Goal: Complete application form

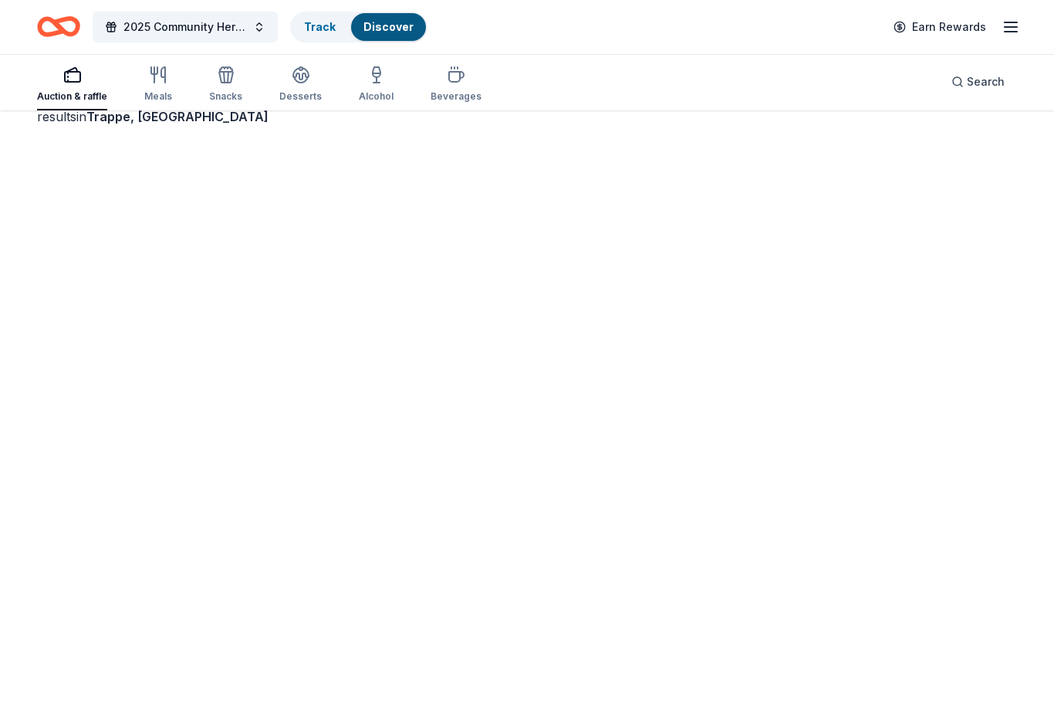
scroll to position [113, 0]
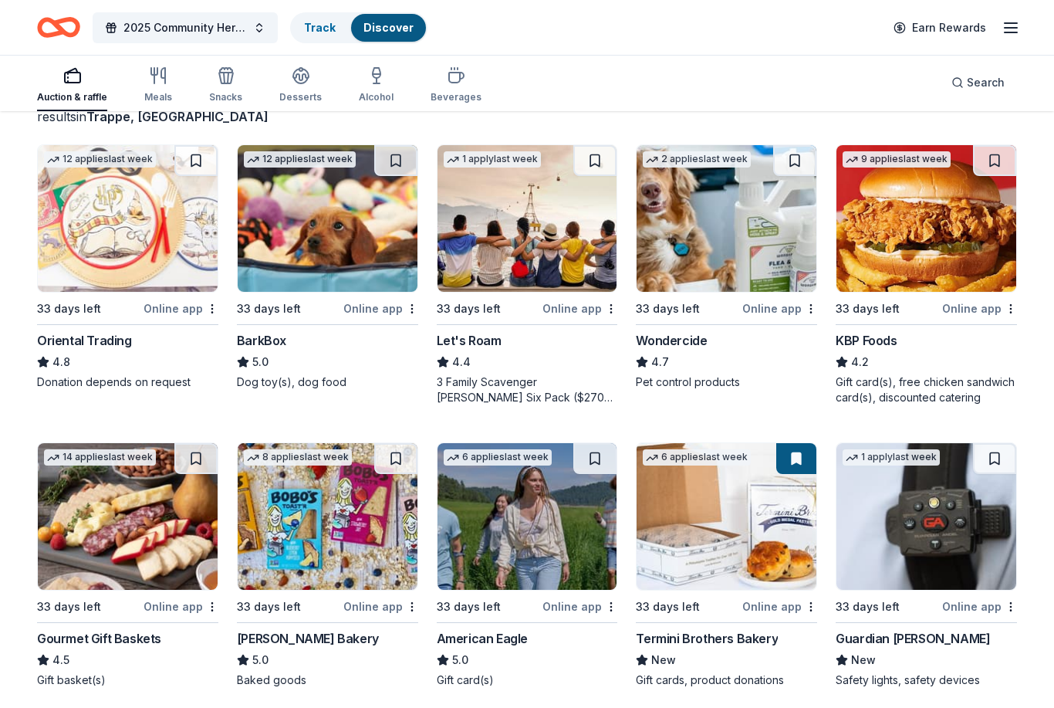
click at [97, 220] on img at bounding box center [128, 218] width 180 height 147
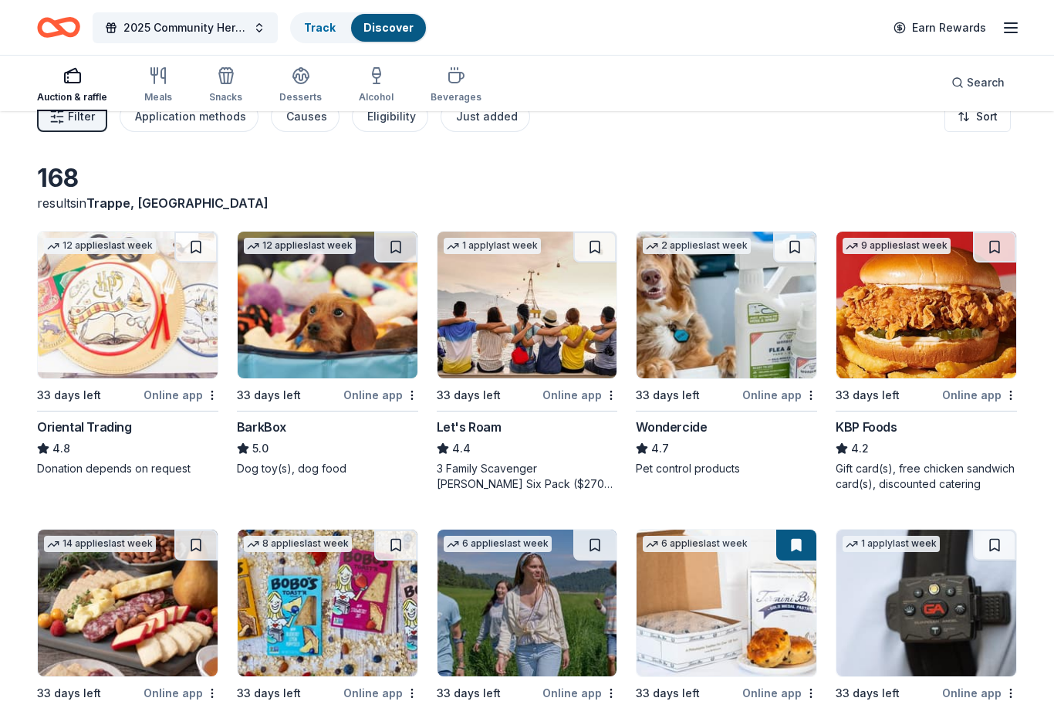
scroll to position [0, 0]
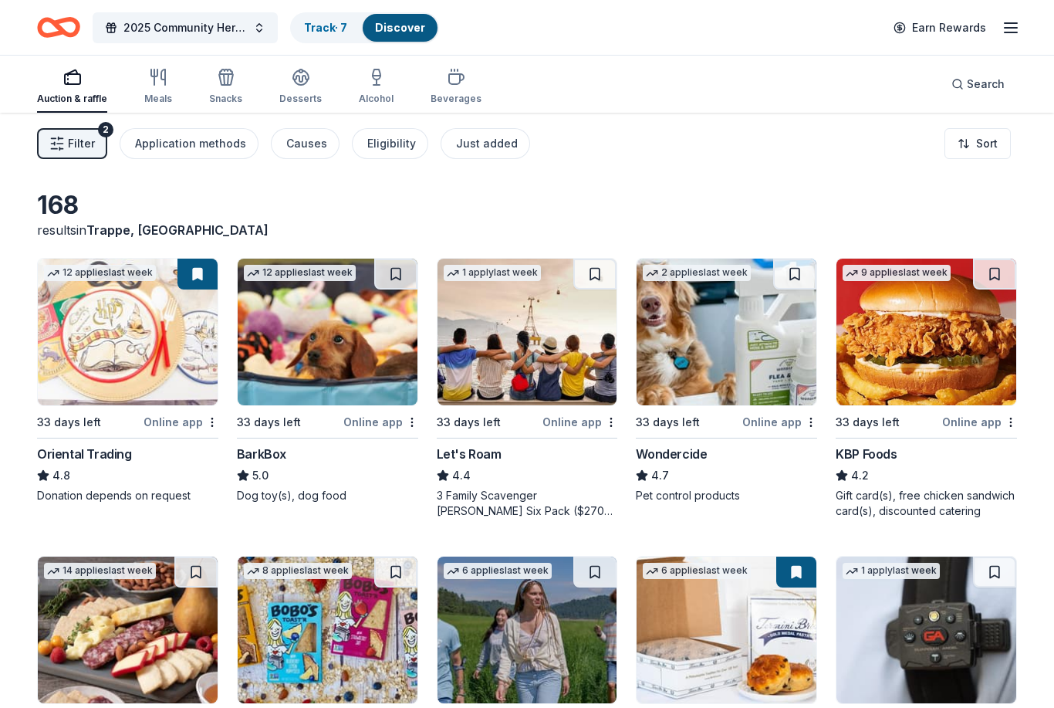
click at [276, 455] on div "BarkBox" at bounding box center [261, 453] width 49 height 19
click at [317, 35] on div "Track · 7" at bounding box center [326, 28] width 68 height 28
click at [1015, 35] on icon "button" at bounding box center [1011, 28] width 19 height 19
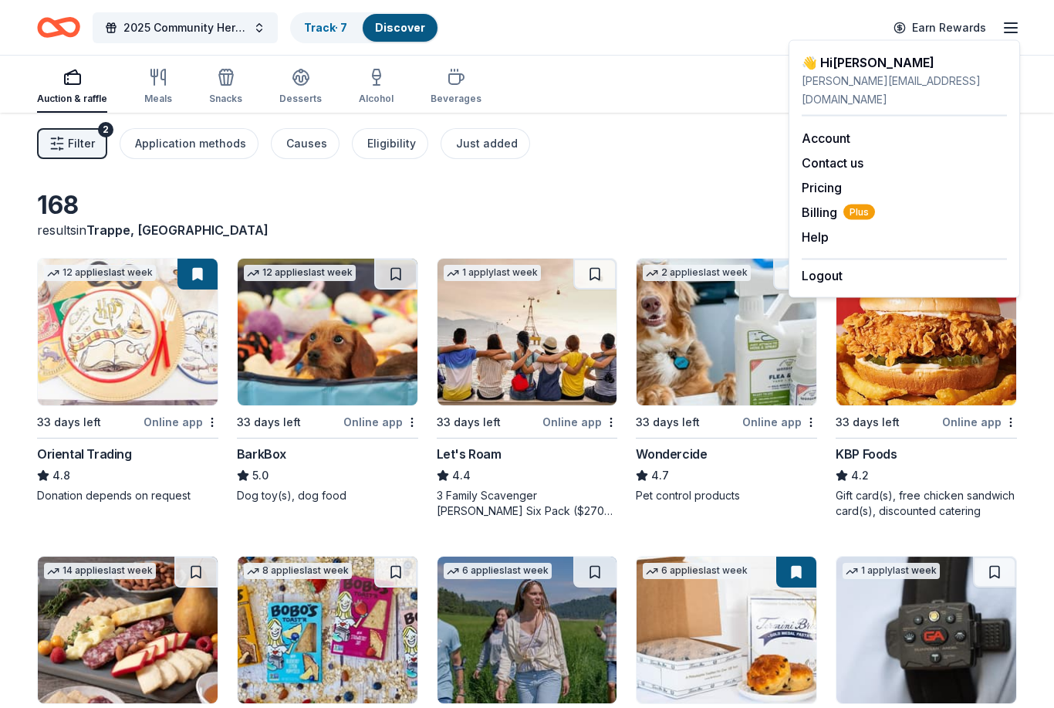
click at [664, 258] on div "2 applies last week" at bounding box center [726, 332] width 181 height 148
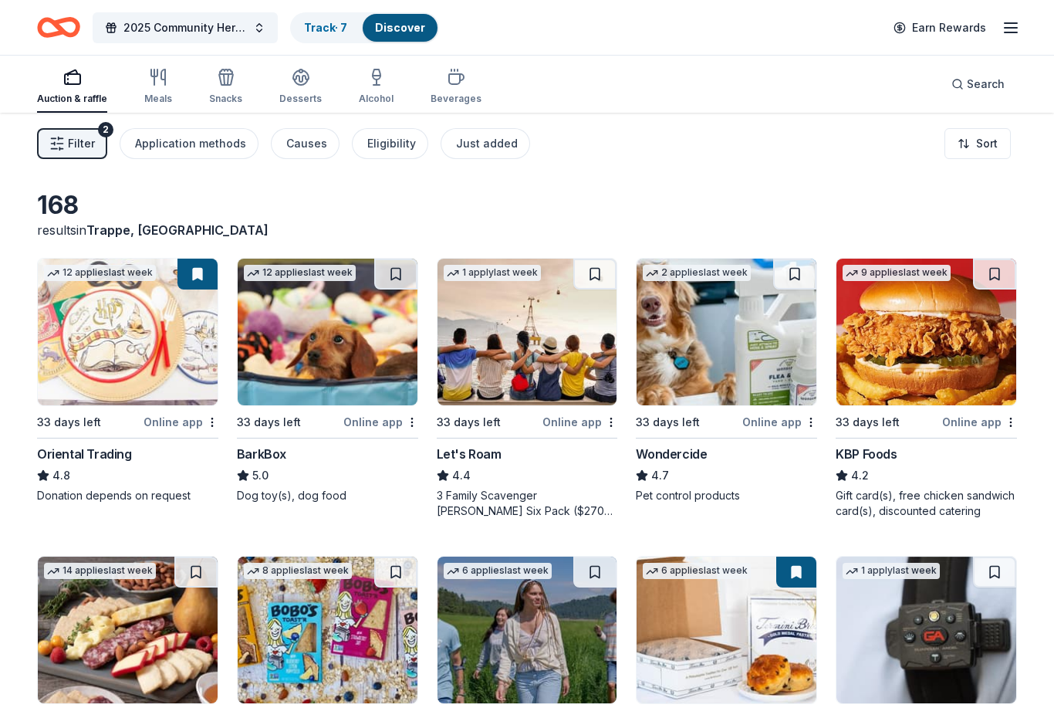
click at [89, 145] on span "Filter" at bounding box center [81, 143] width 27 height 19
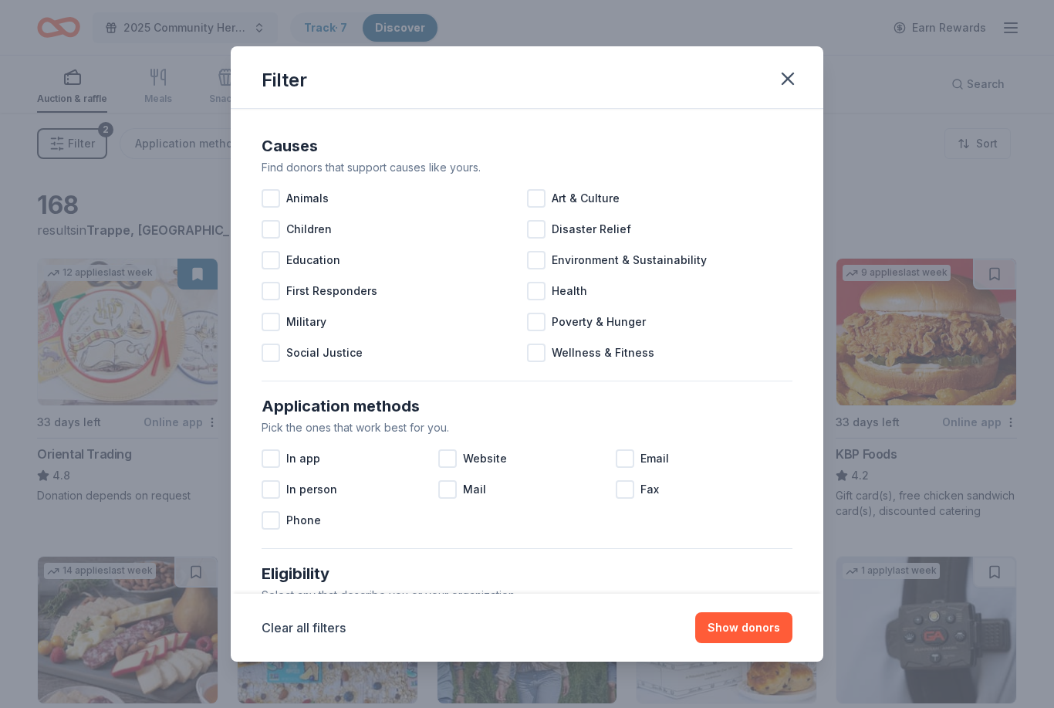
click at [89, 145] on div "Filter Causes Find donors that support causes like yours. Animals Art & Culture…" at bounding box center [527, 354] width 1054 height 708
click at [792, 84] on icon "button" at bounding box center [788, 79] width 22 height 22
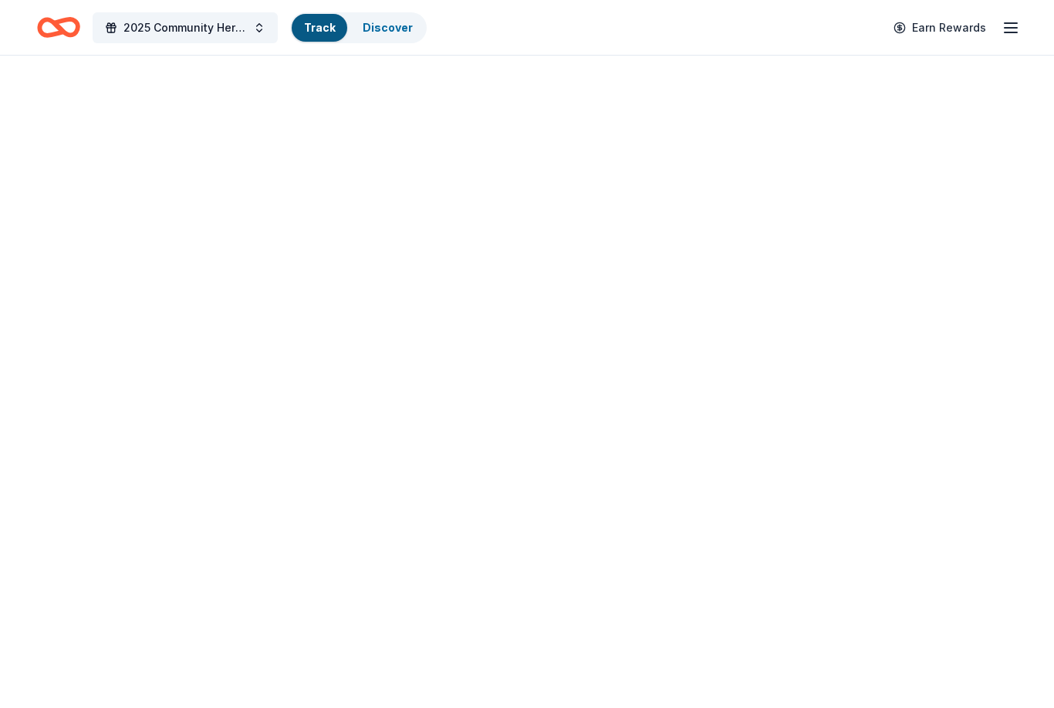
click at [324, 35] on div "Track" at bounding box center [320, 28] width 56 height 28
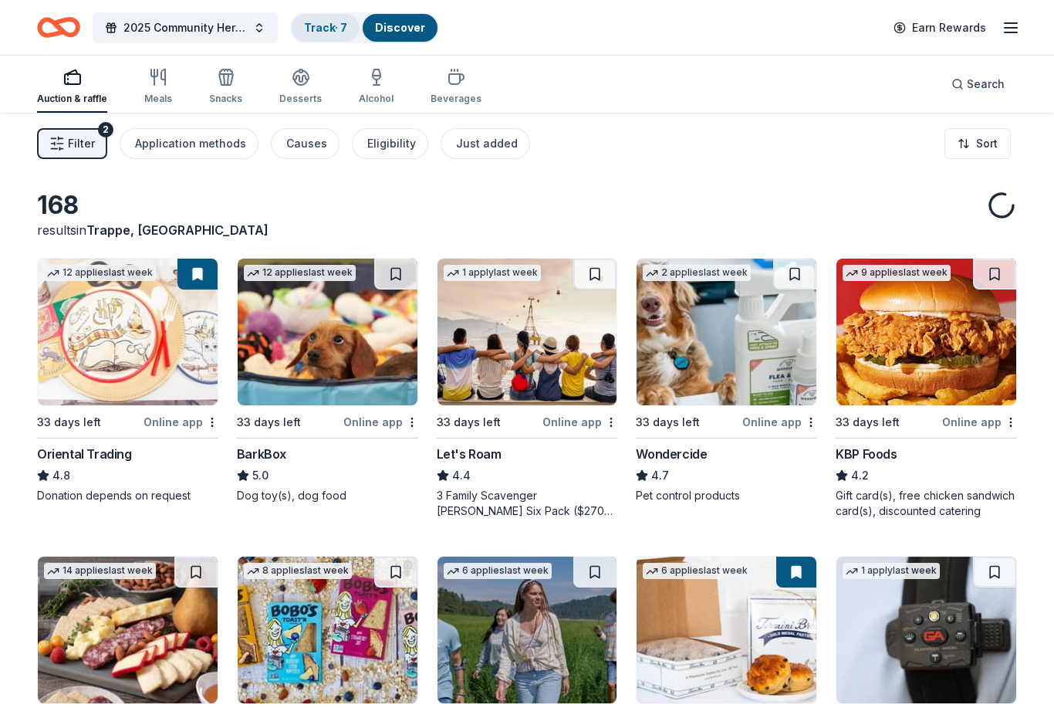
click at [326, 34] on link "Track · 7" at bounding box center [325, 27] width 43 height 13
click at [328, 24] on link "Track · 7" at bounding box center [325, 27] width 43 height 13
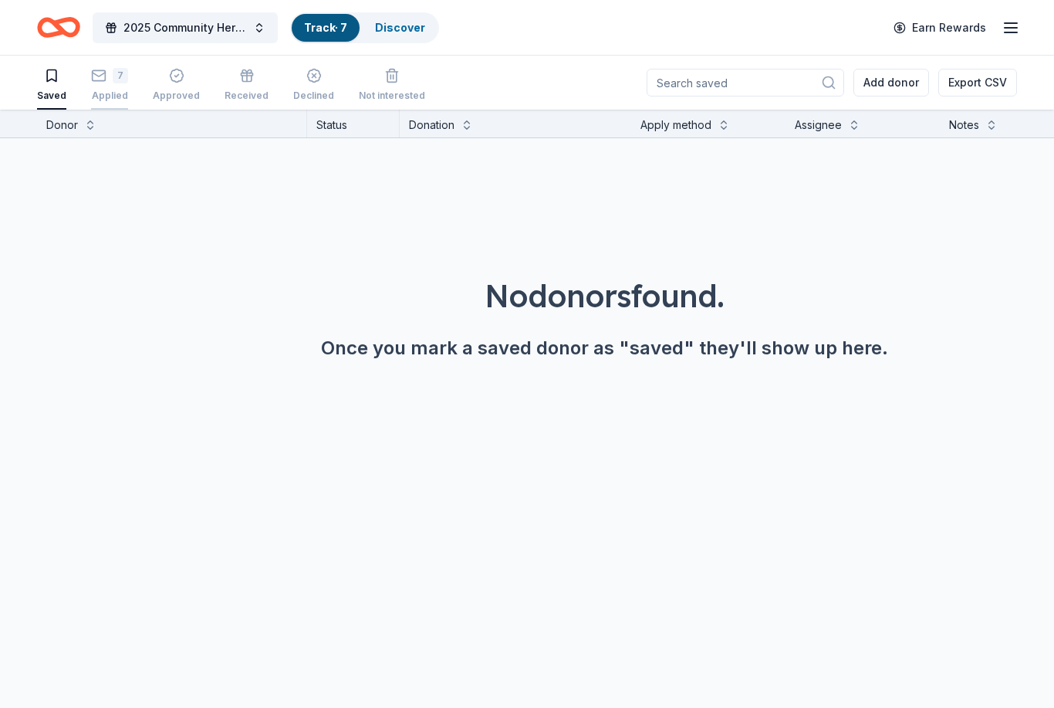
click at [96, 87] on div "7 Applied" at bounding box center [109, 85] width 37 height 34
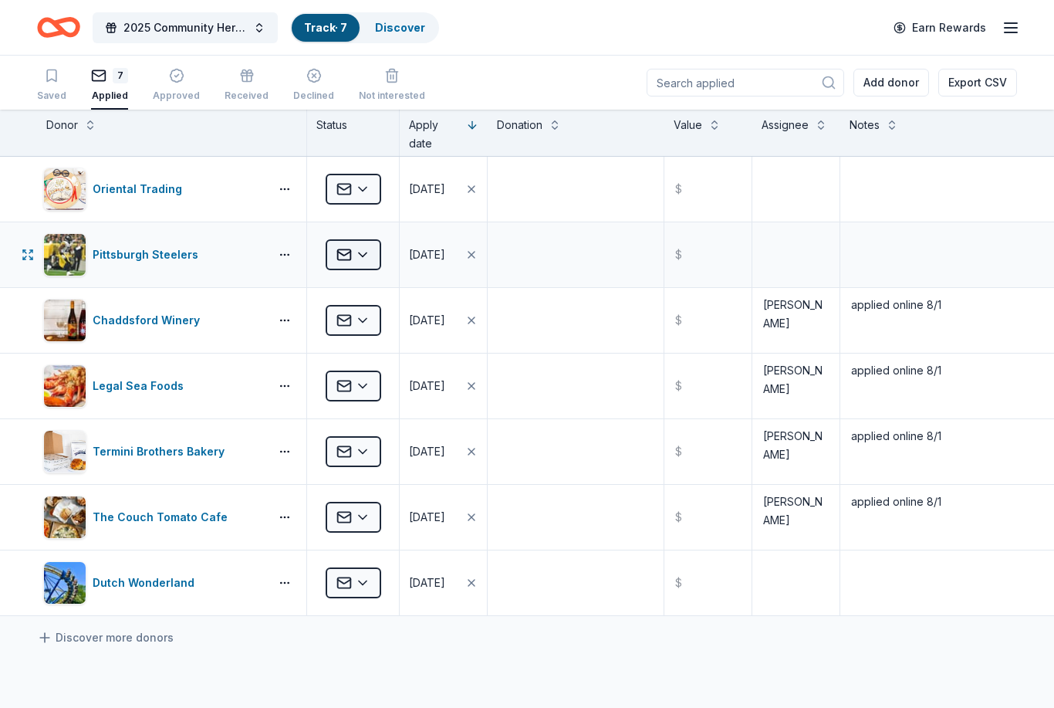
click at [367, 258] on html "2025 Community Heroes Celebration Track · 7 Discover Earn Rewards Saved 7 Appli…" at bounding box center [527, 354] width 1054 height 708
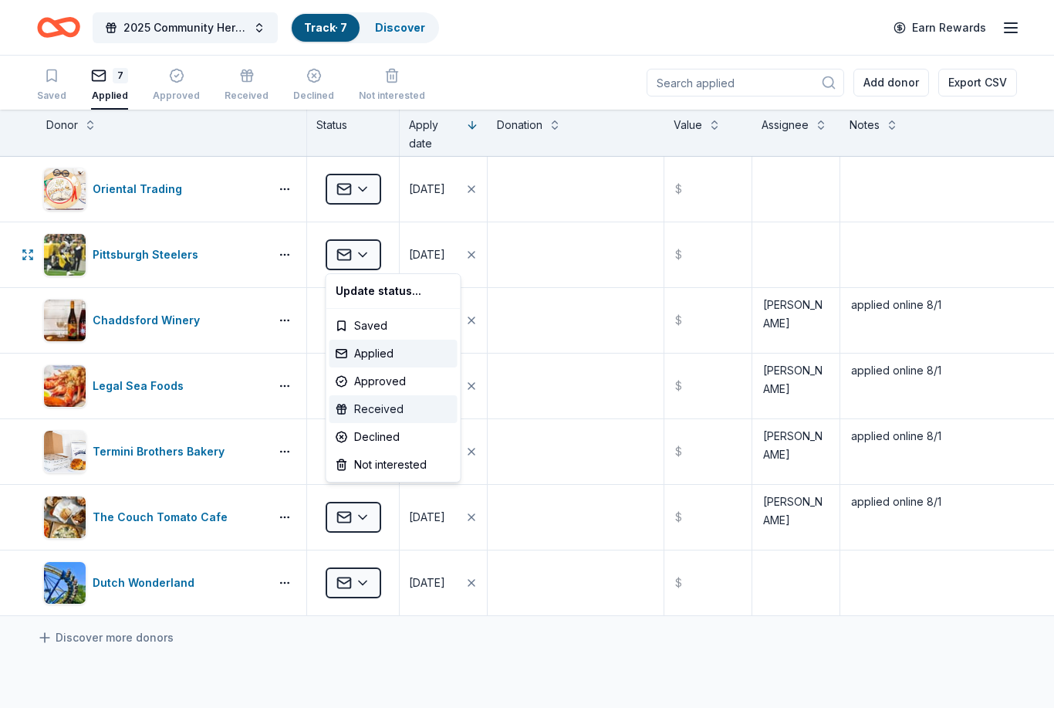
click at [366, 415] on div "Received" at bounding box center [393, 409] width 128 height 28
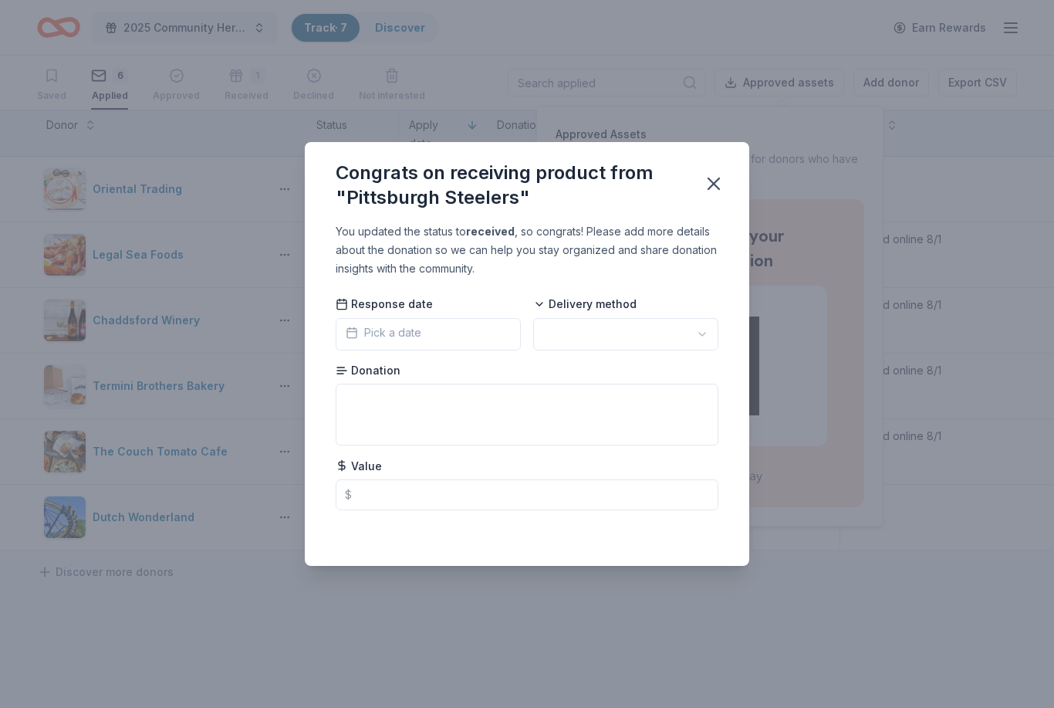
click at [431, 329] on button "Pick a date" at bounding box center [428, 334] width 185 height 32
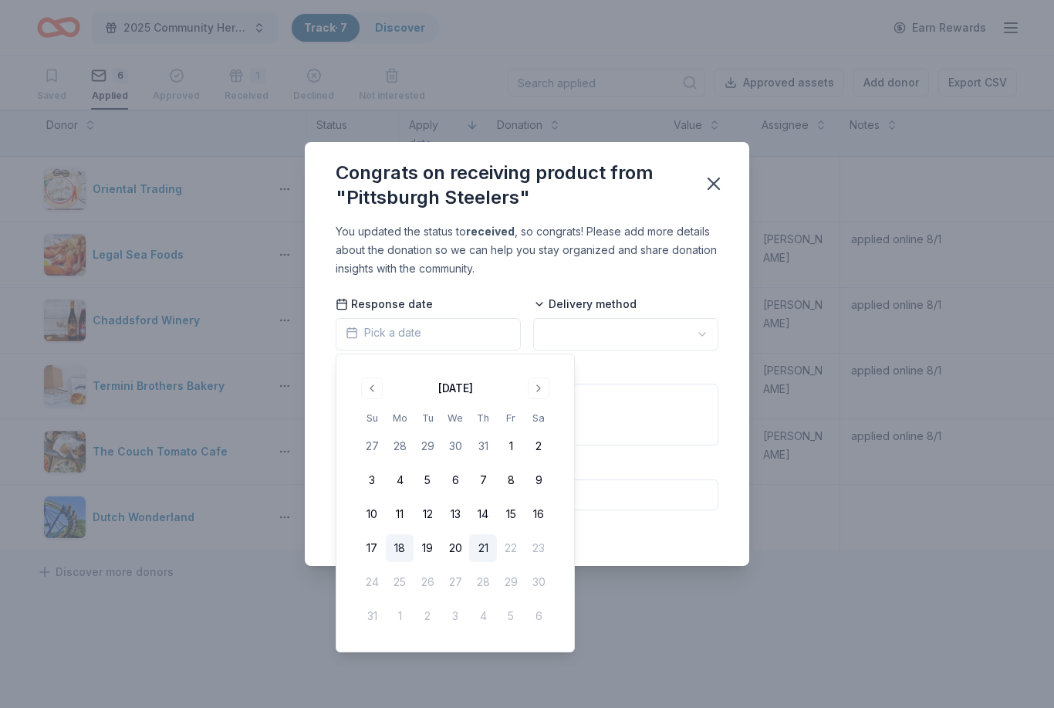
click at [402, 542] on button "18" at bounding box center [400, 548] width 28 height 28
click at [641, 377] on div "Donation" at bounding box center [527, 404] width 383 height 83
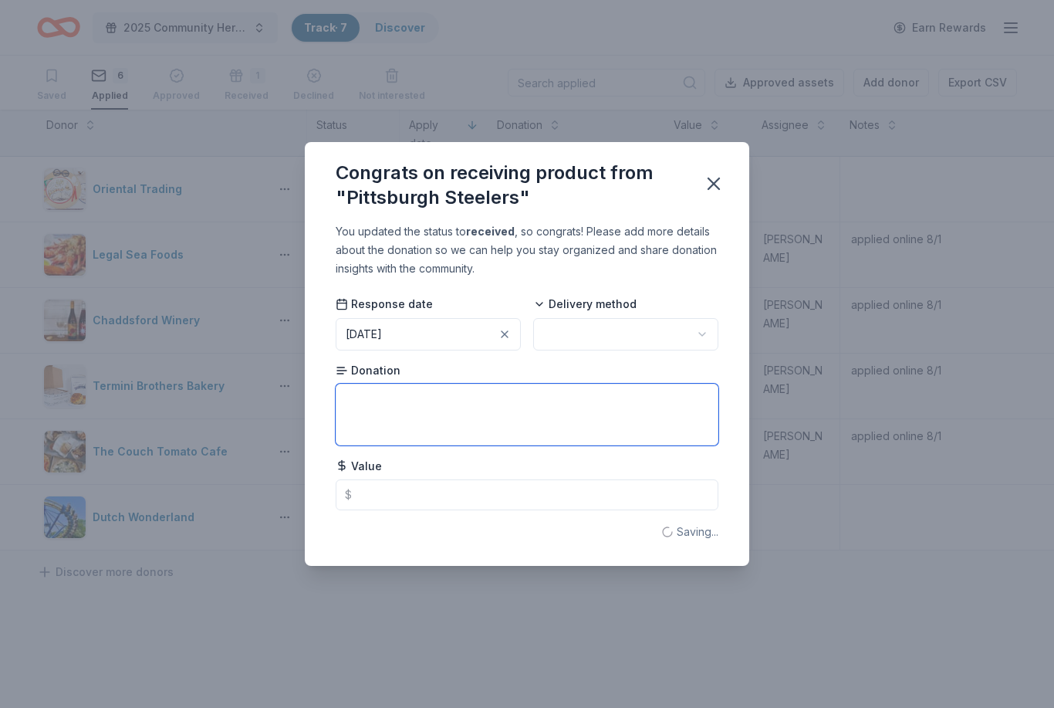
click at [601, 410] on textarea at bounding box center [527, 414] width 383 height 62
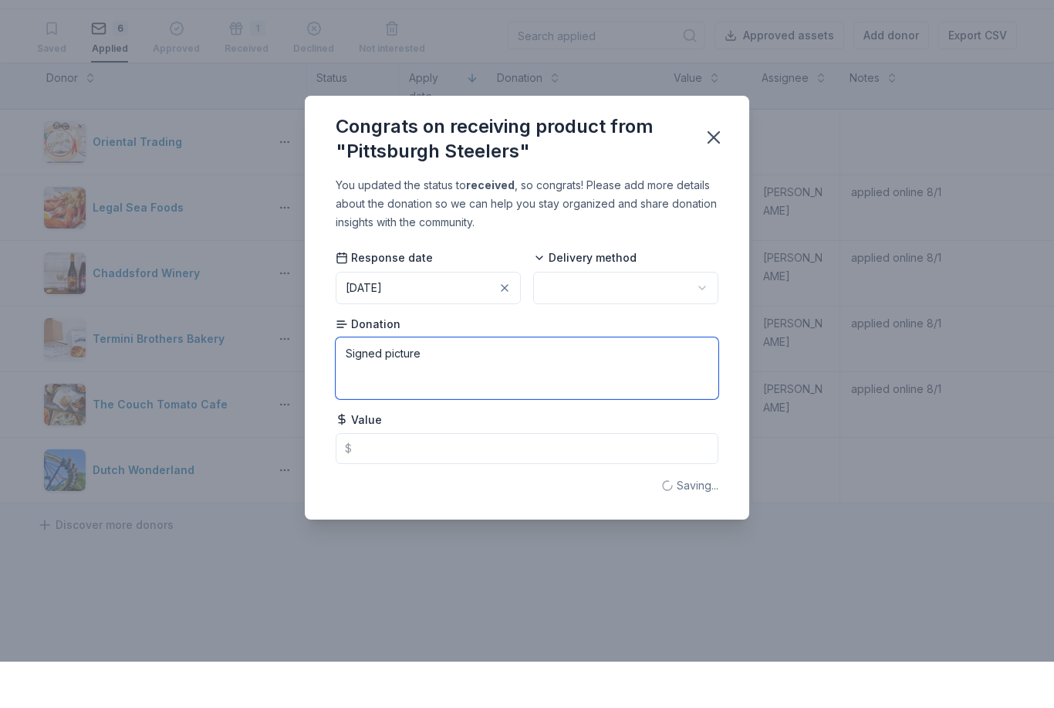
scroll to position [50, 0]
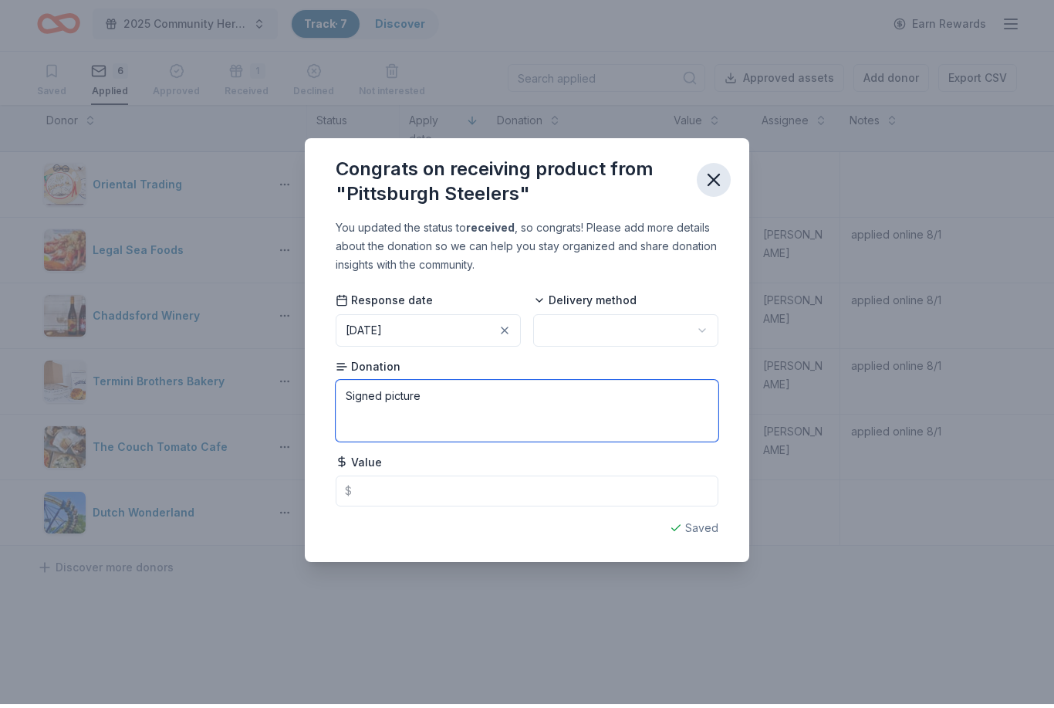
type textarea "Signed picture"
click at [712, 178] on icon "button" at bounding box center [713, 183] width 11 height 11
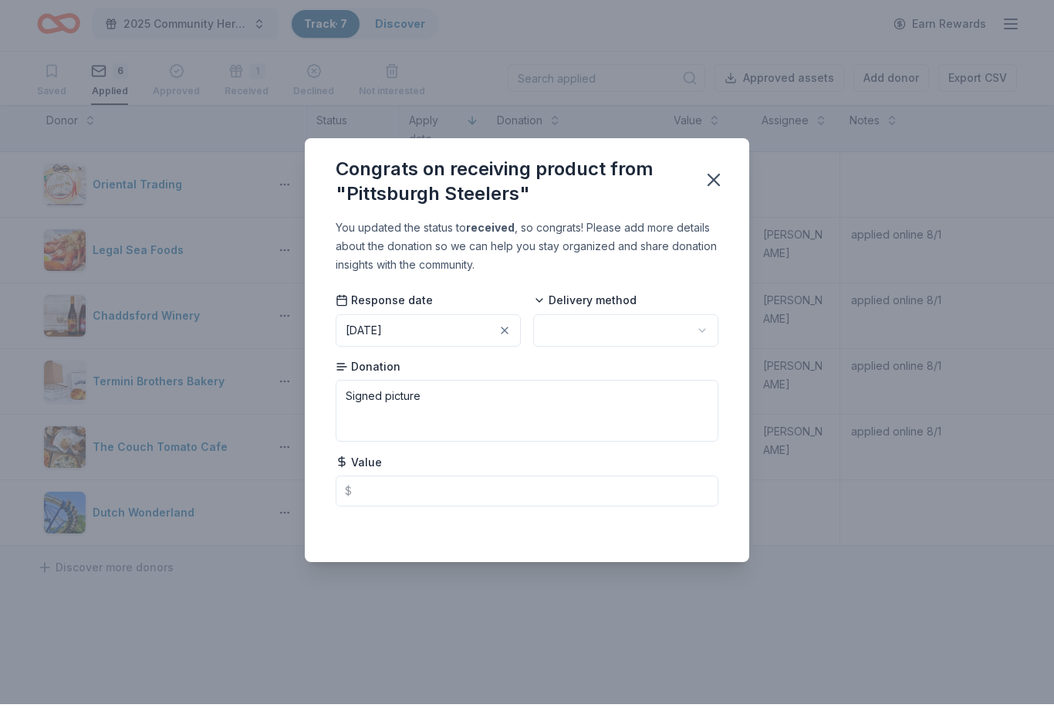
scroll to position [0, 0]
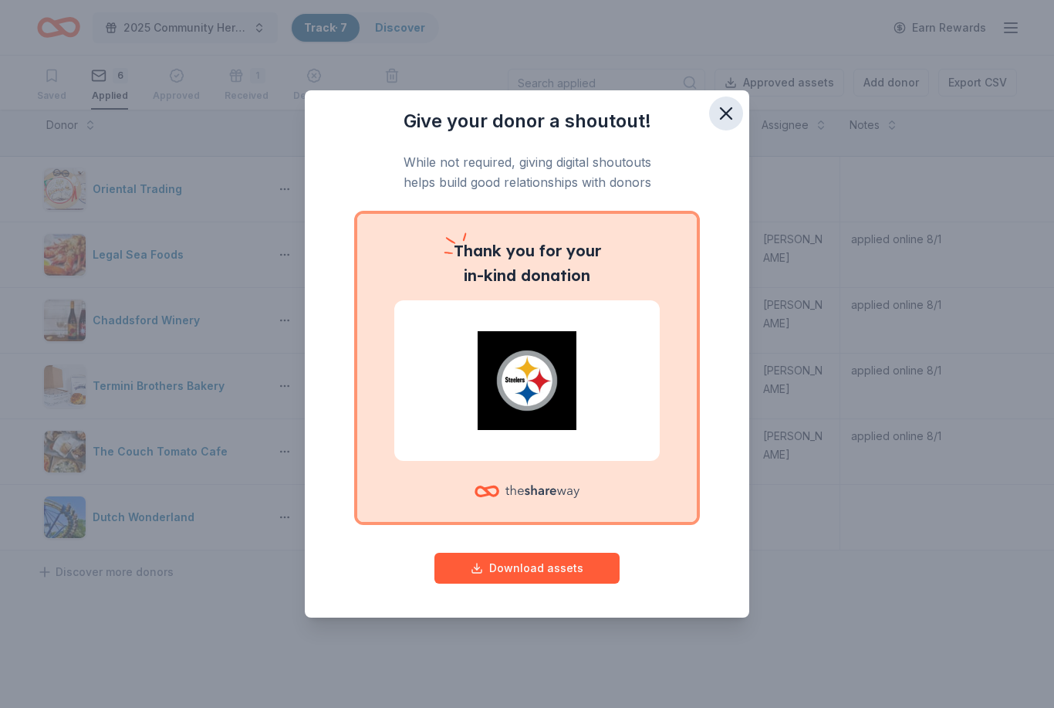
click at [721, 124] on icon "button" at bounding box center [726, 114] width 22 height 22
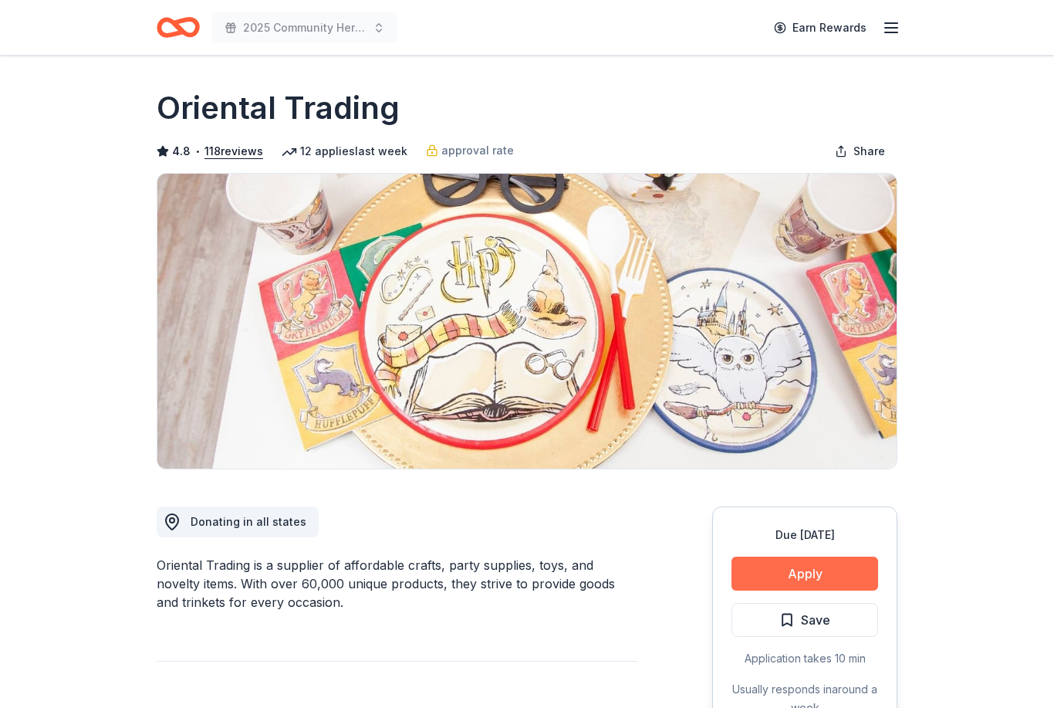
click at [826, 569] on button "Apply" at bounding box center [804, 573] width 147 height 34
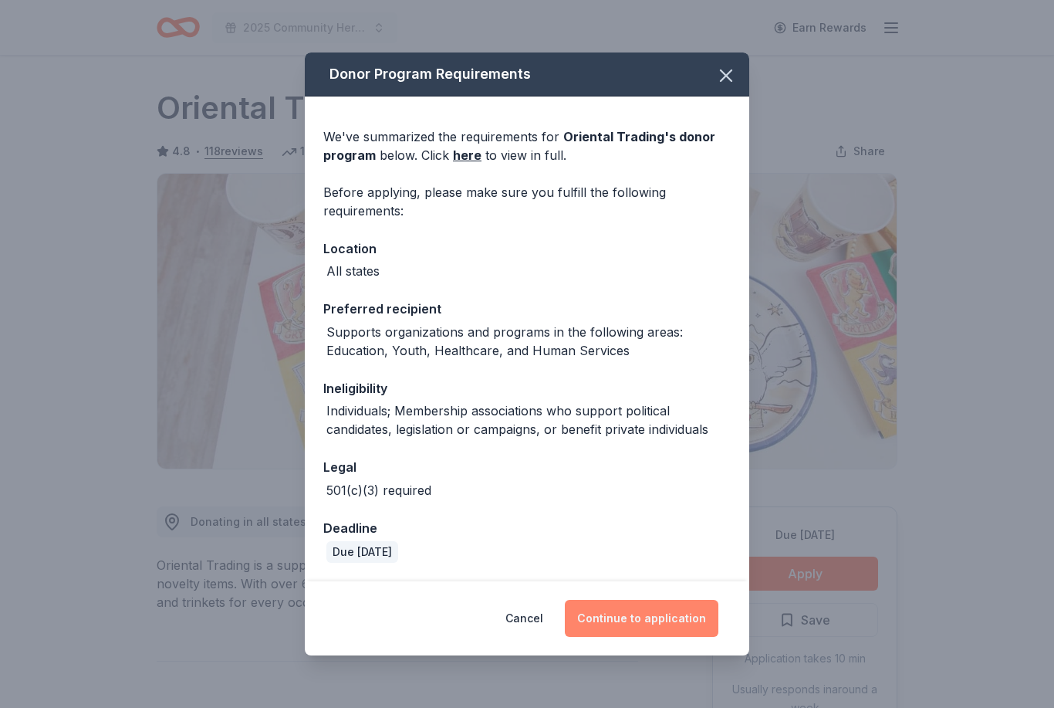
click at [670, 620] on button "Continue to application" at bounding box center [642, 618] width 154 height 37
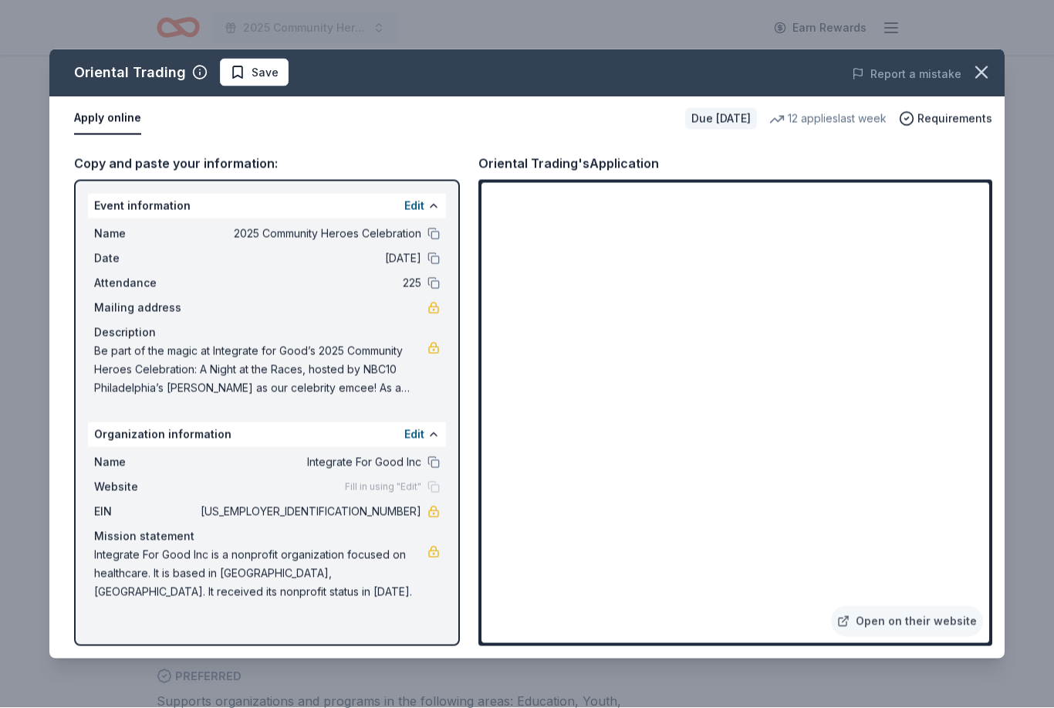
scroll to position [286, 0]
click at [252, 79] on span "Save" at bounding box center [265, 72] width 27 height 19
click at [291, 363] on html "2025 Community Heroes Celebration Earn Rewards Due in 35 days Share Oriental Tr…" at bounding box center [527, 68] width 1054 height 708
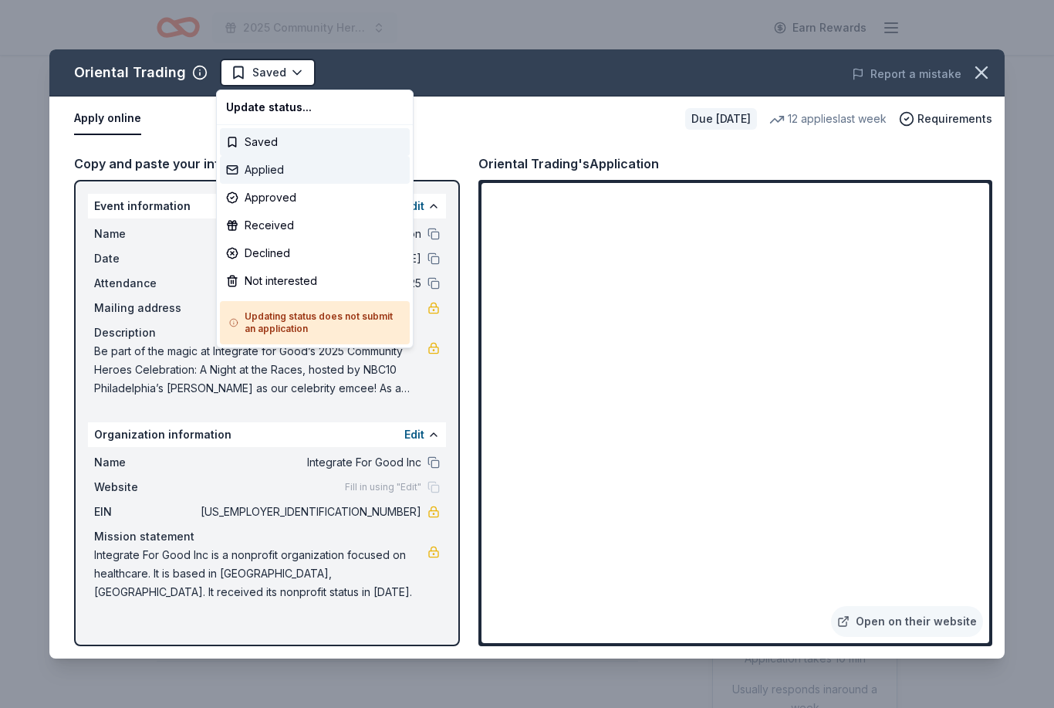
click at [291, 174] on div "Applied" at bounding box center [315, 170] width 190 height 28
click at [275, 171] on div "Applied" at bounding box center [315, 170] width 190 height 28
click at [242, 175] on div "Applied" at bounding box center [315, 170] width 190 height 28
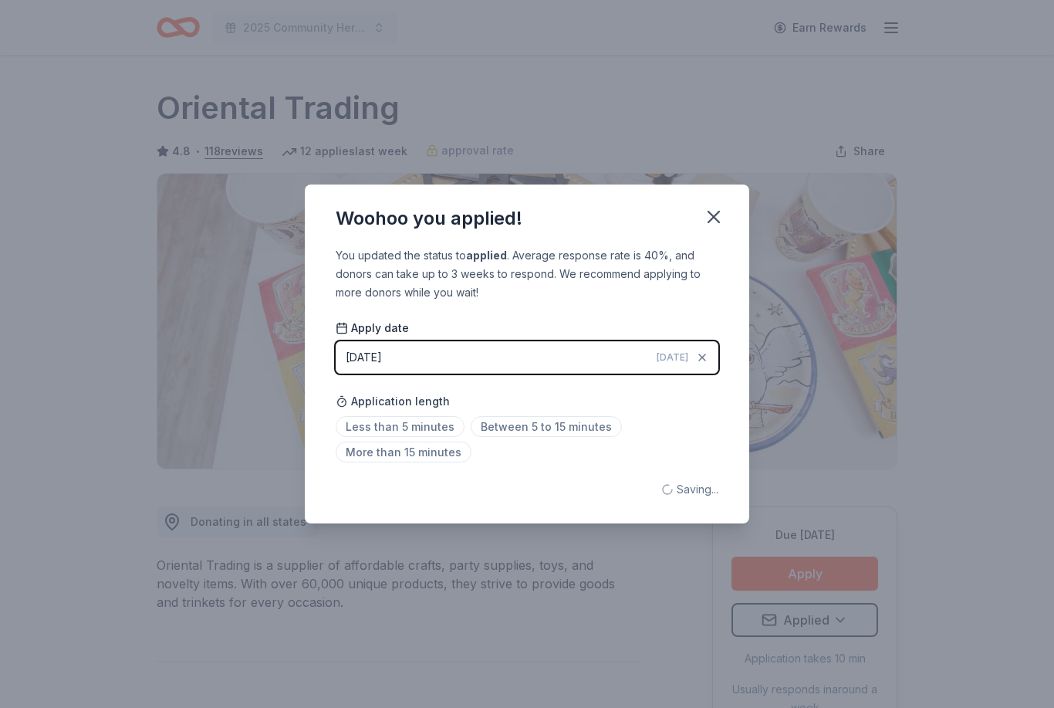
click at [716, 324] on div "Woohoo you applied! You updated the status to applied . Average response rate i…" at bounding box center [527, 353] width 444 height 339
click at [720, 219] on icon "button" at bounding box center [714, 217] width 22 height 22
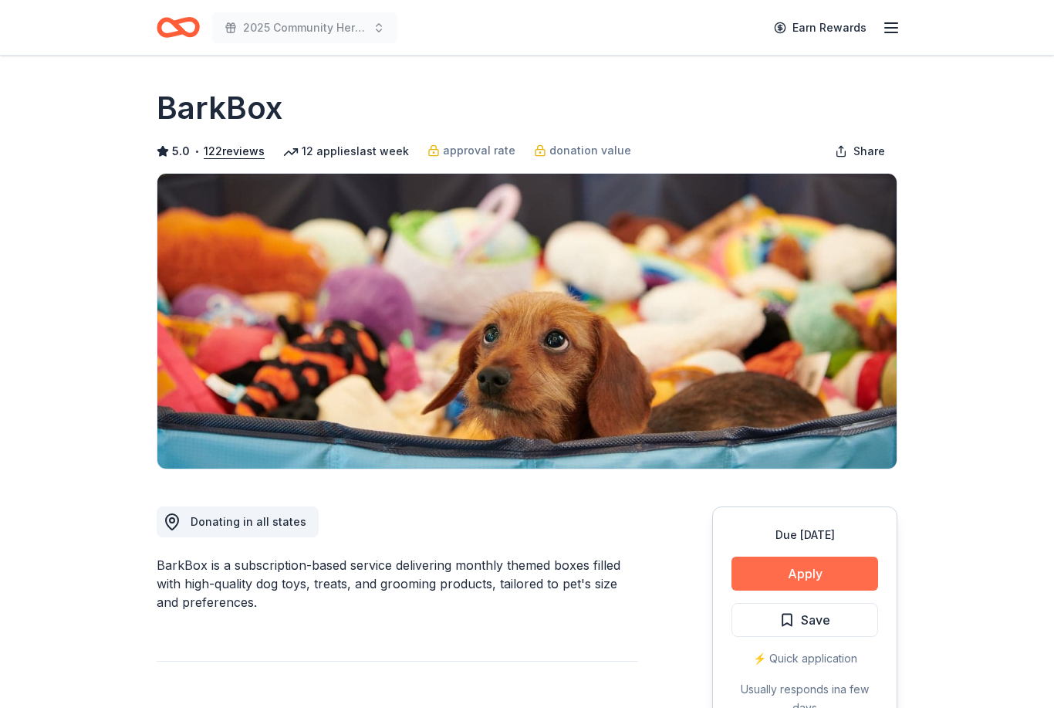
click at [799, 584] on button "Apply" at bounding box center [804, 573] width 147 height 34
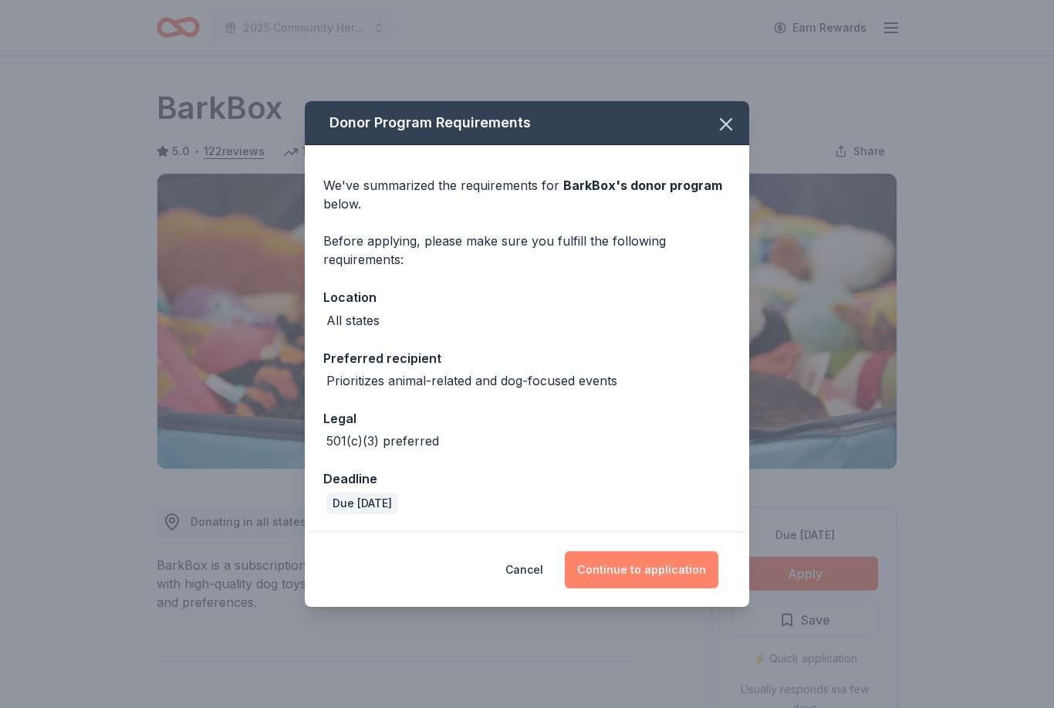
click at [673, 579] on button "Continue to application" at bounding box center [642, 569] width 154 height 37
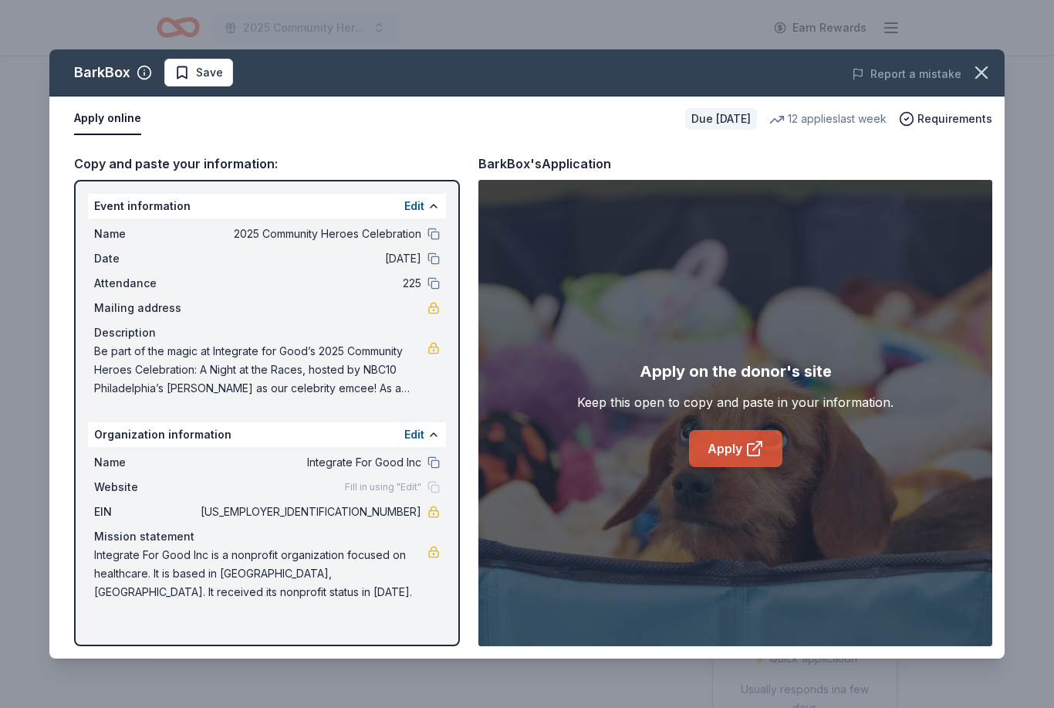
click at [752, 457] on icon at bounding box center [754, 448] width 19 height 19
click at [744, 439] on link "Apply" at bounding box center [735, 448] width 93 height 37
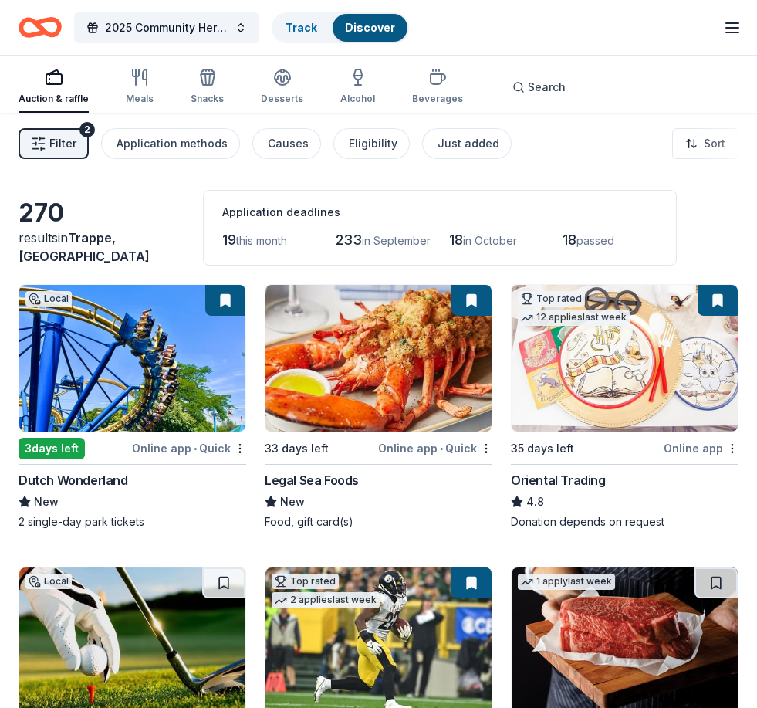
click at [125, 368] on img at bounding box center [132, 358] width 226 height 147
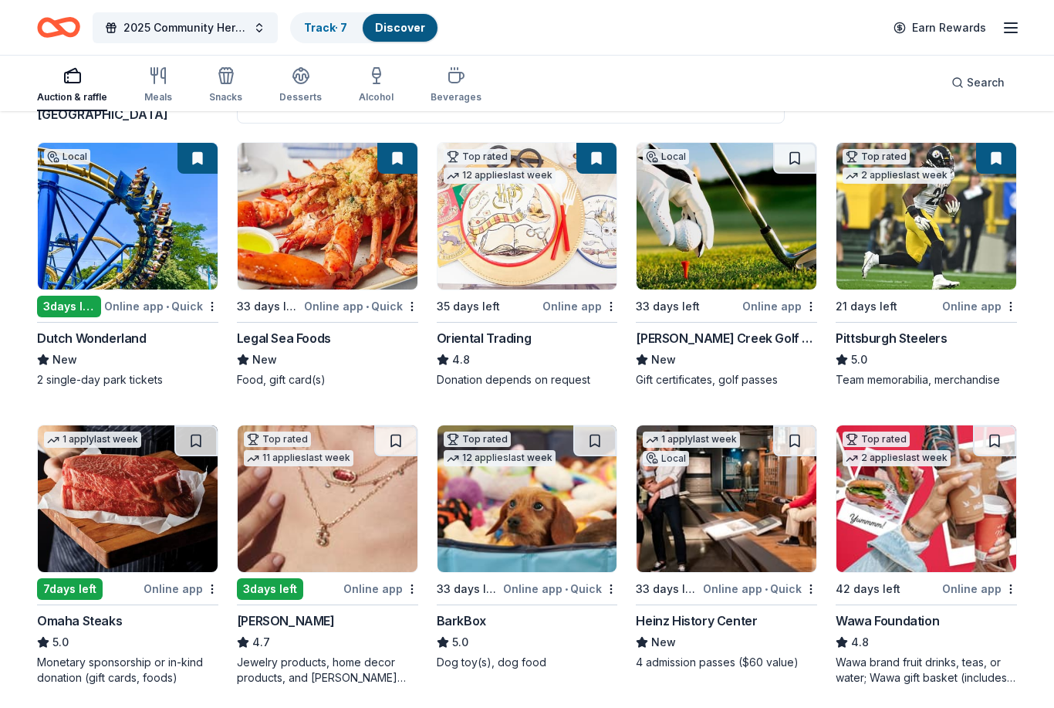
scroll to position [142, 0]
click at [602, 437] on button at bounding box center [594, 440] width 43 height 31
click at [573, 498] on img at bounding box center [527, 498] width 180 height 147
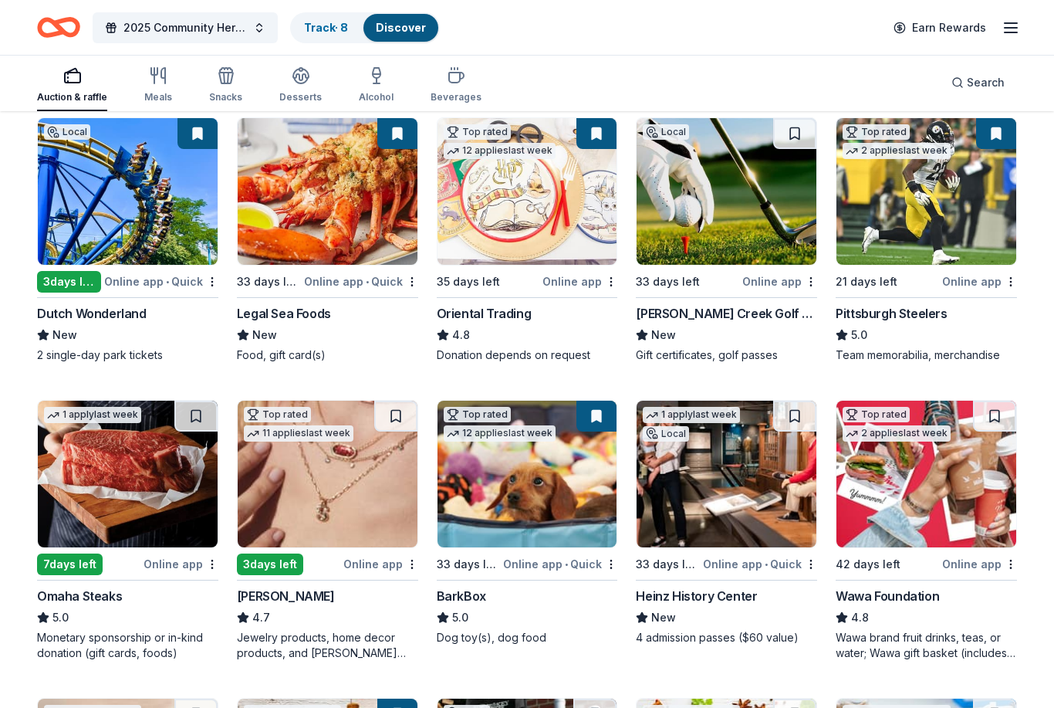
click at [264, 313] on div "Legal Sea Foods" at bounding box center [284, 313] width 94 height 19
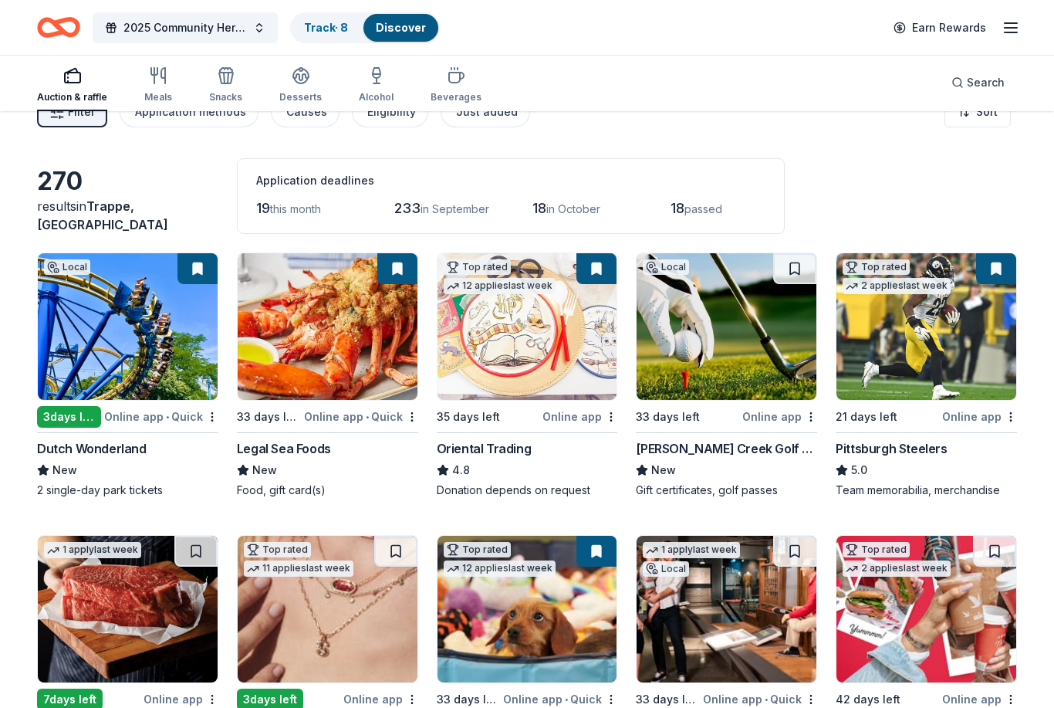
scroll to position [0, 0]
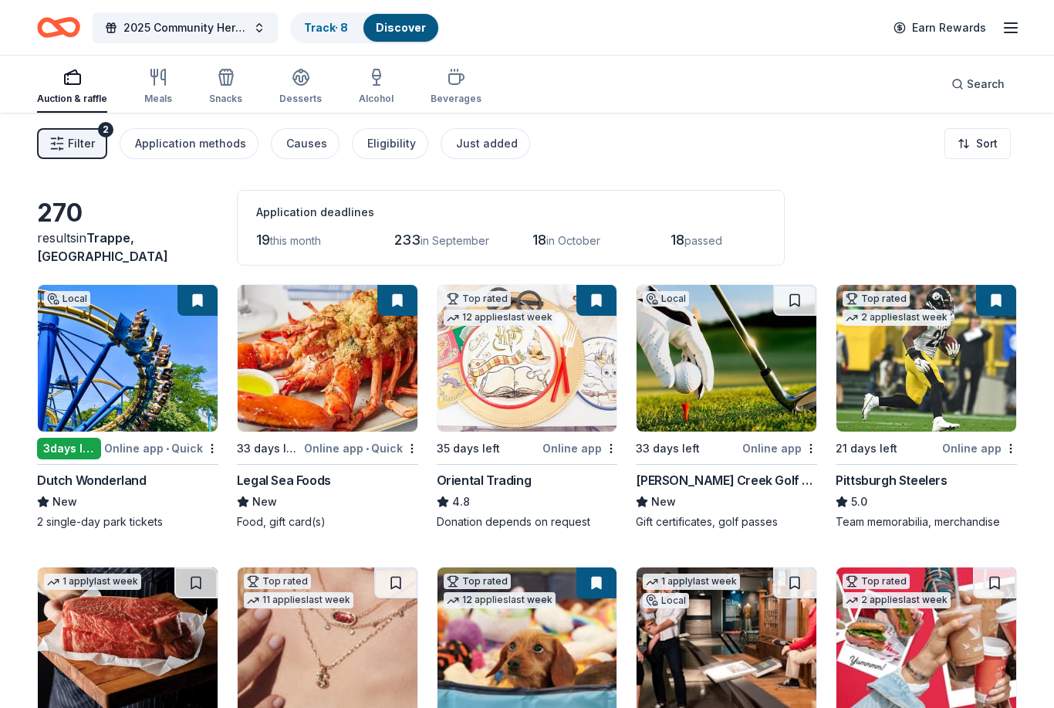
click at [64, 148] on icon "button" at bounding box center [56, 143] width 15 height 15
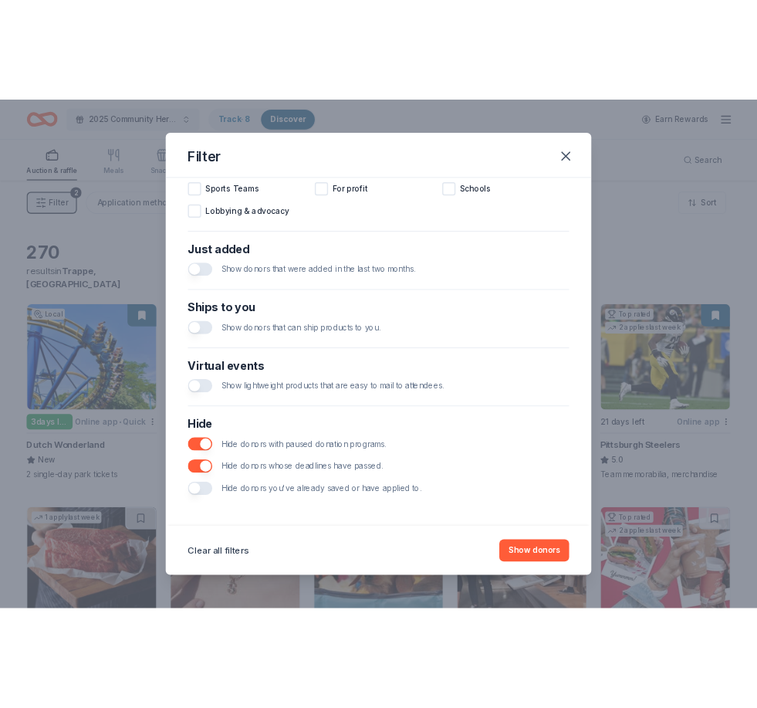
scroll to position [532, 0]
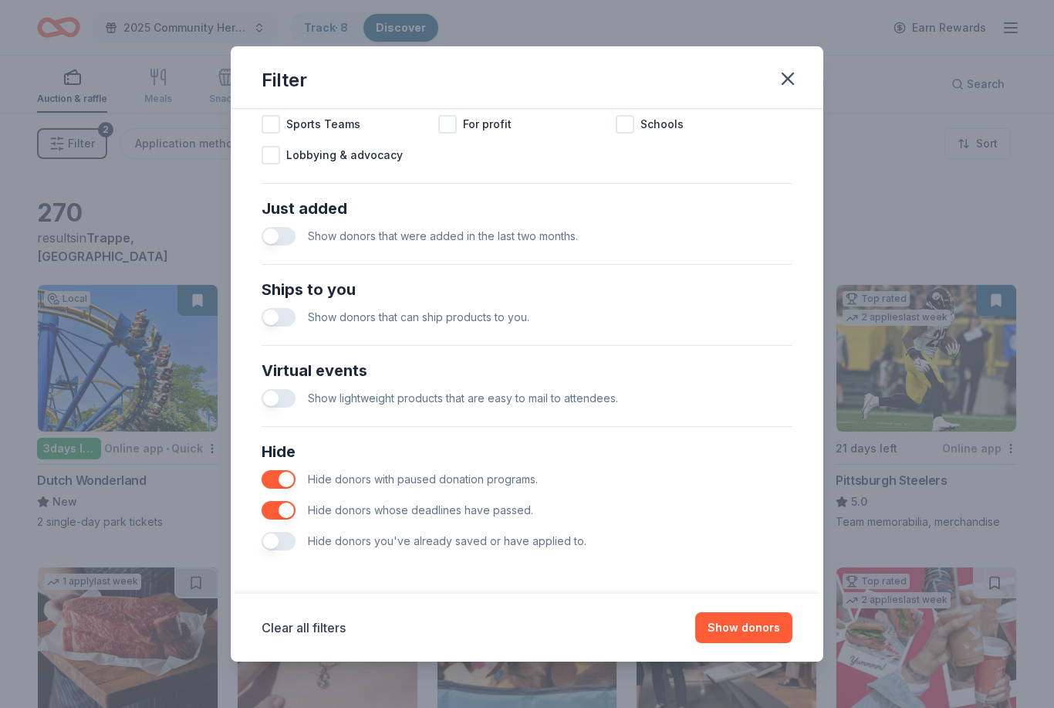
click at [281, 546] on button "button" at bounding box center [279, 541] width 34 height 19
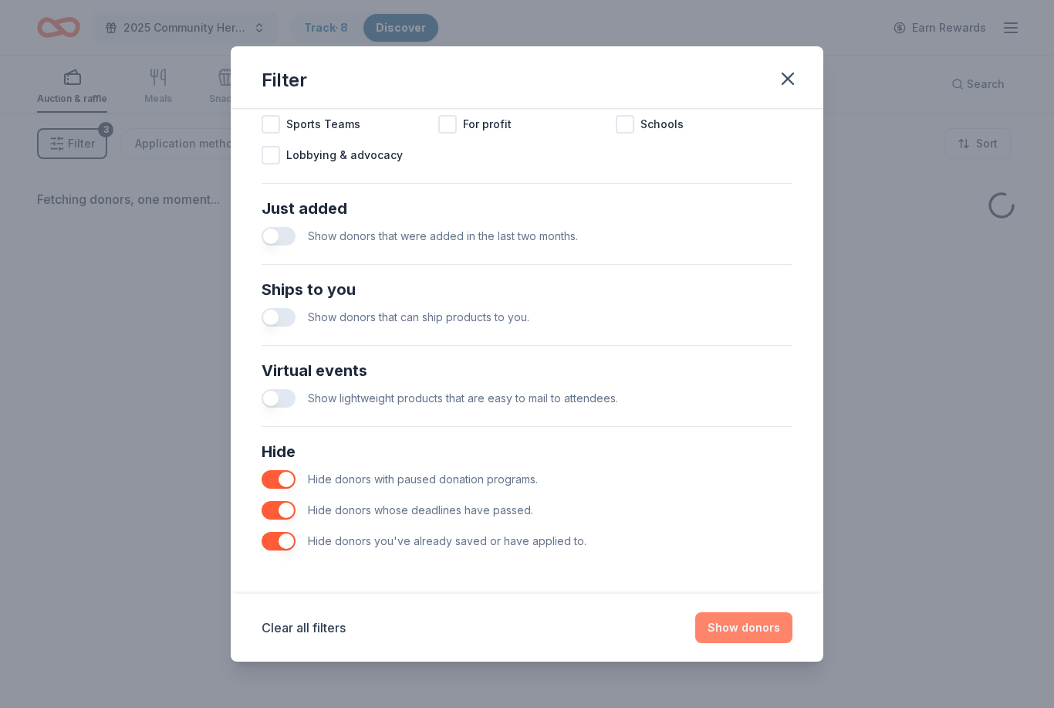
click at [756, 638] on button "Show donors" at bounding box center [743, 627] width 97 height 31
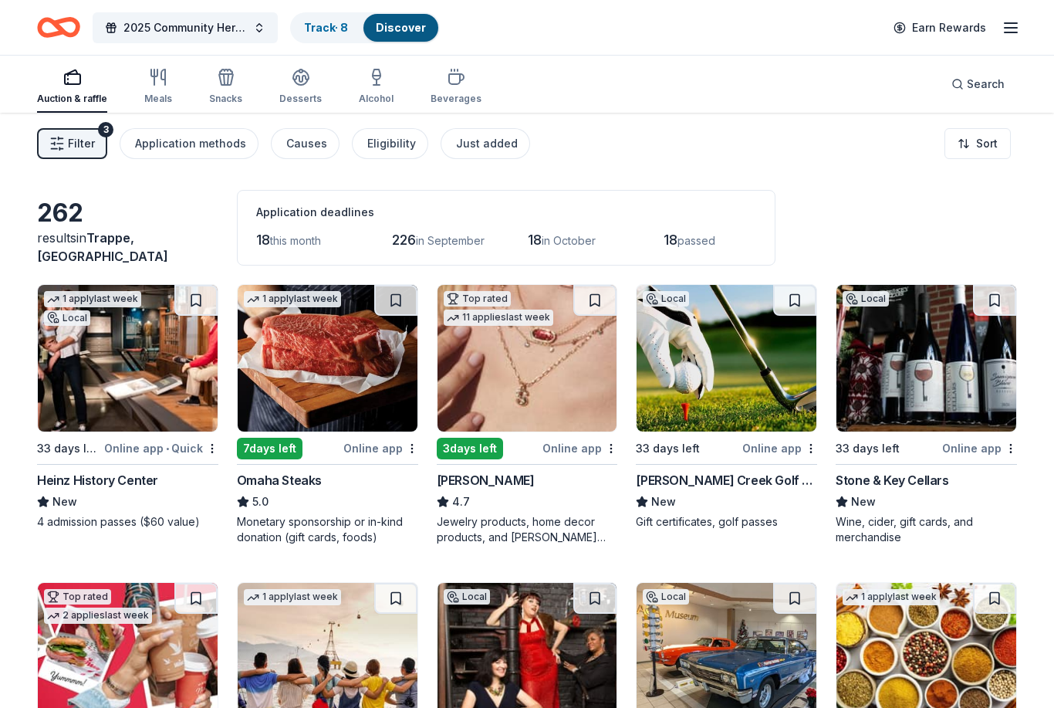
click at [138, 484] on div "Heinz History Center" at bounding box center [97, 480] width 121 height 19
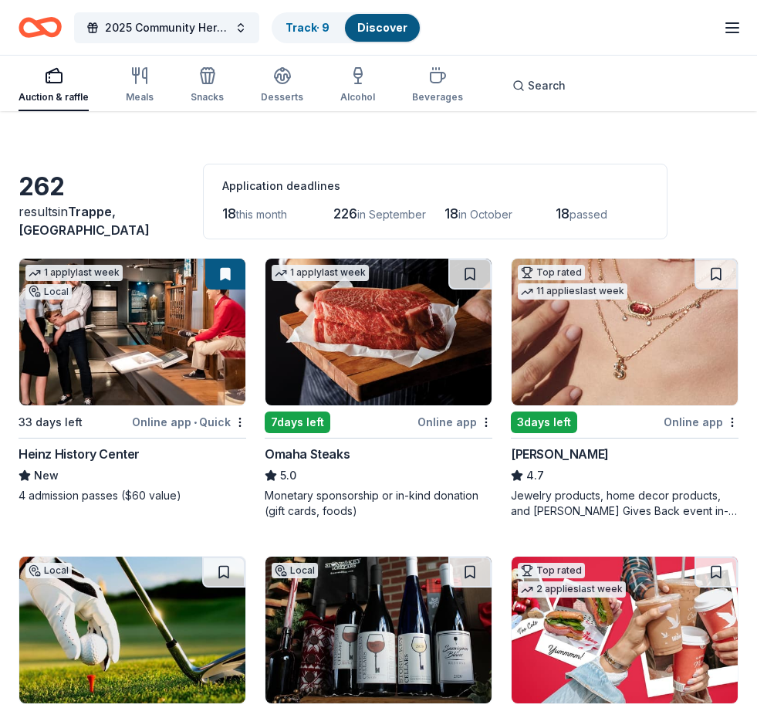
scroll to position [26, 0]
click at [315, 506] on div "Monetary sponsorship or in-kind donation (gift cards, foods)" at bounding box center [379, 503] width 228 height 31
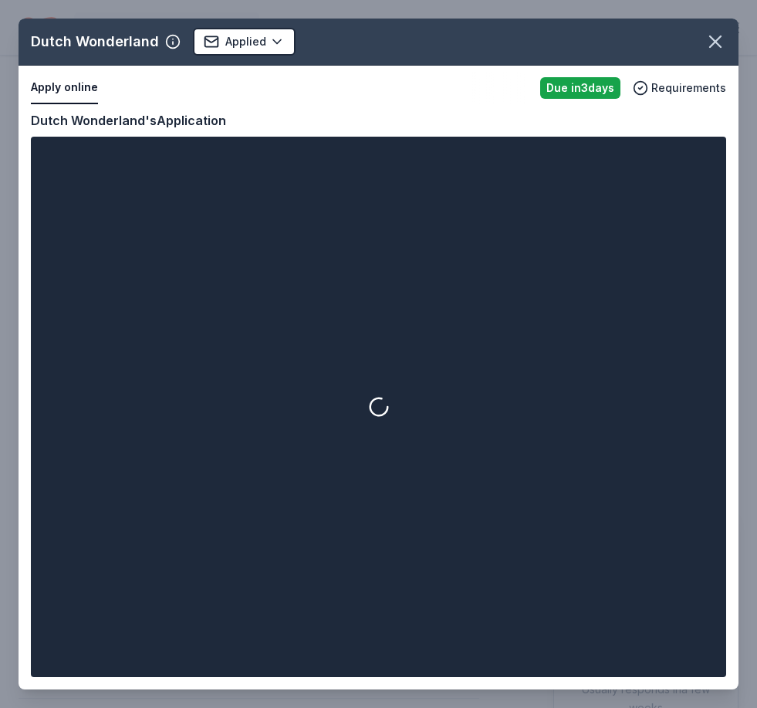
scroll to position [225, 0]
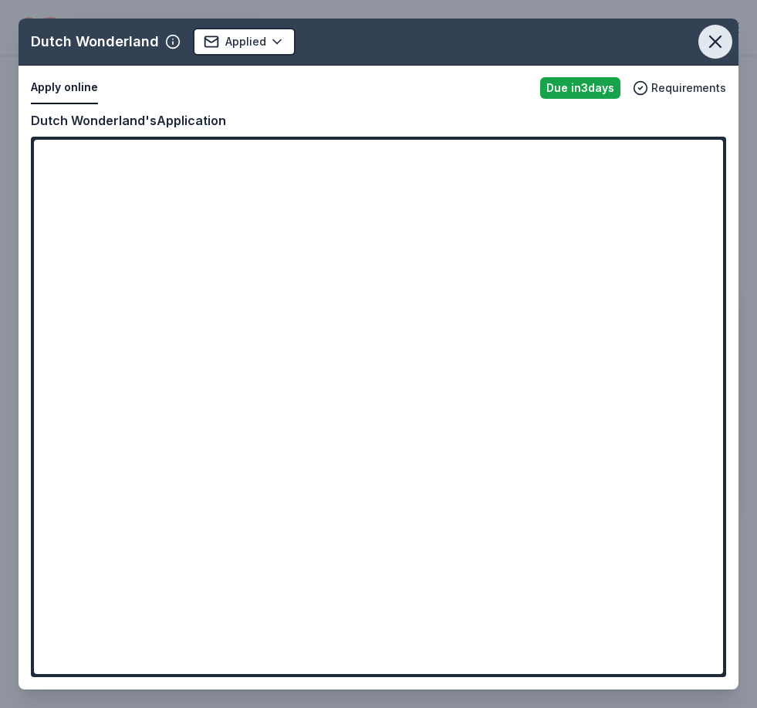
click at [723, 38] on icon "button" at bounding box center [715, 42] width 22 height 22
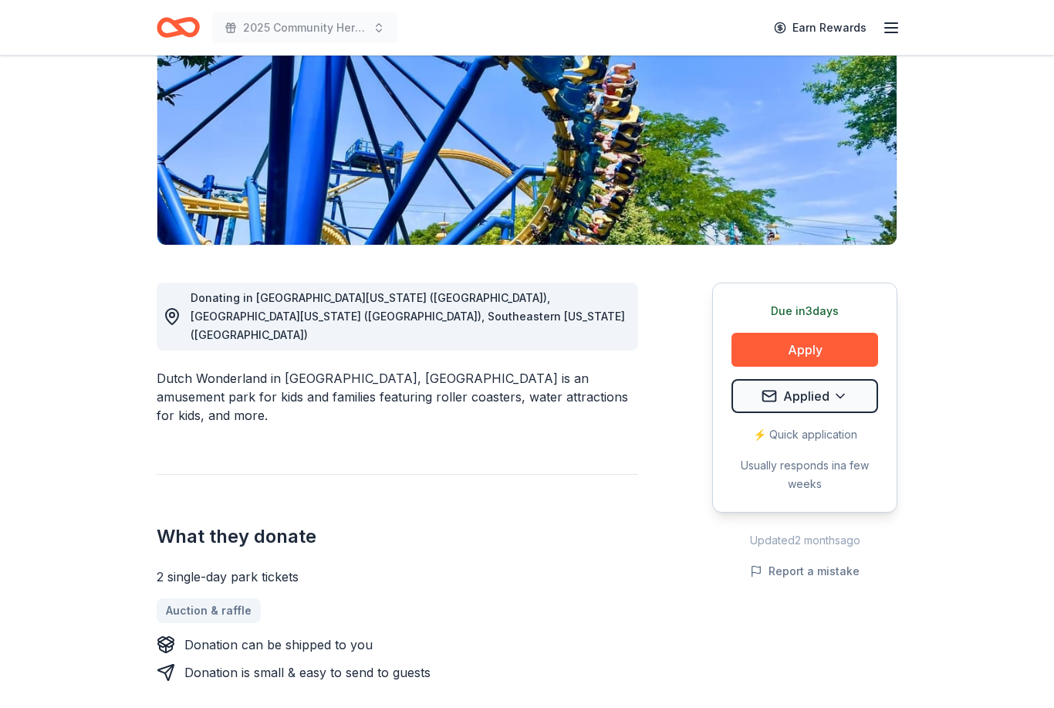
scroll to position [0, 0]
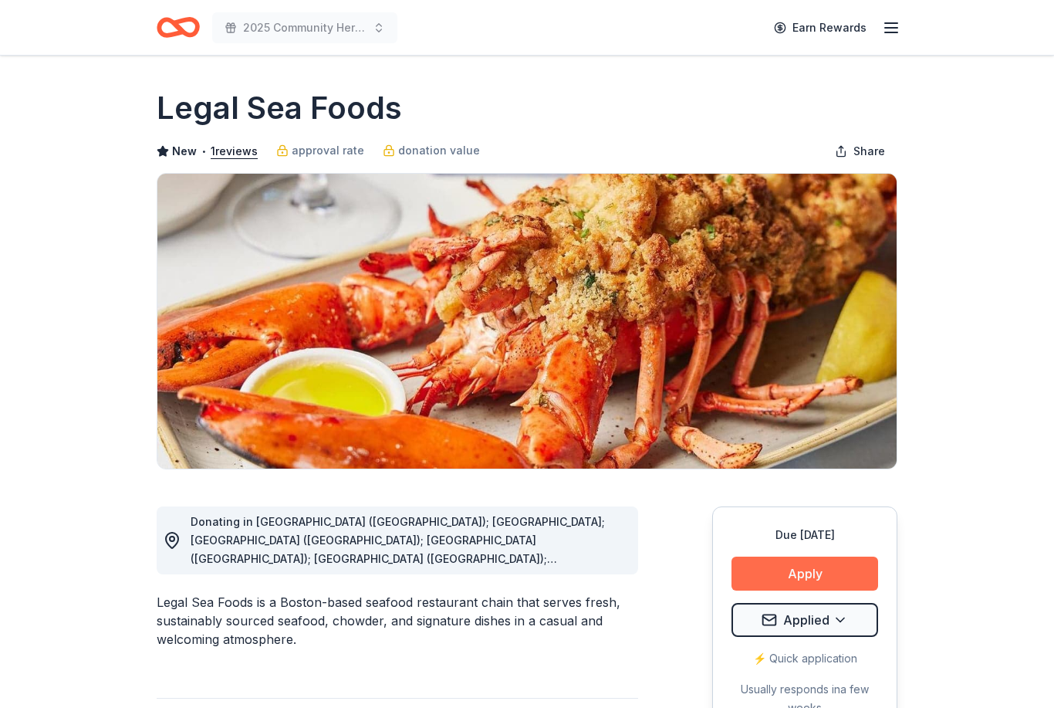
click at [837, 577] on button "Apply" at bounding box center [804, 573] width 147 height 34
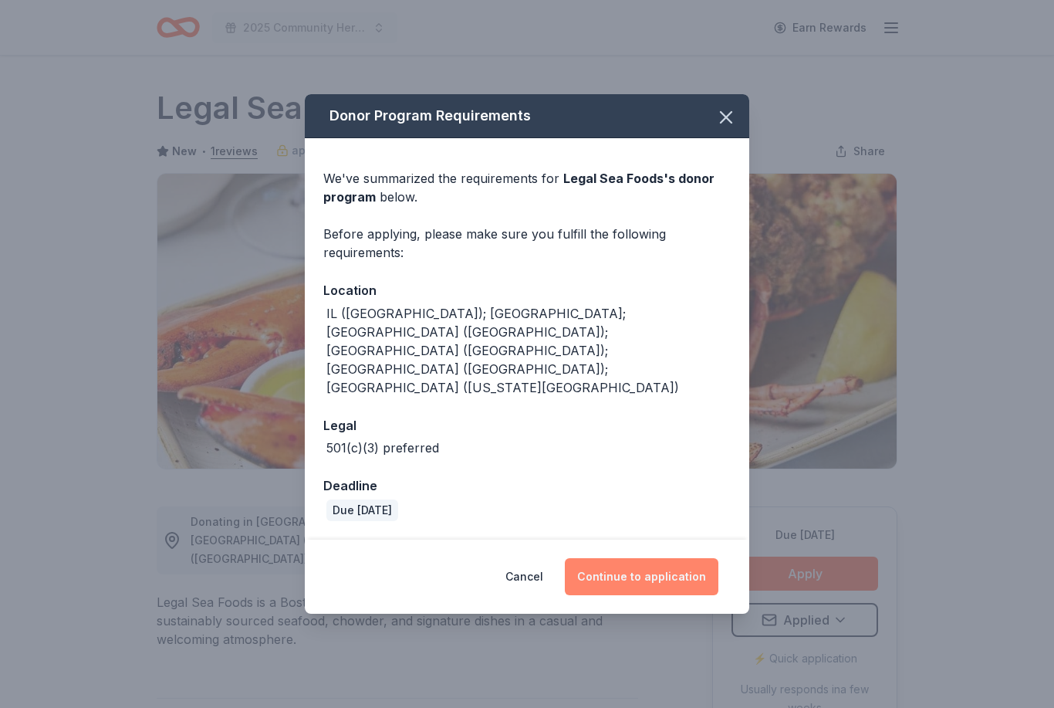
click at [656, 558] on button "Continue to application" at bounding box center [642, 576] width 154 height 37
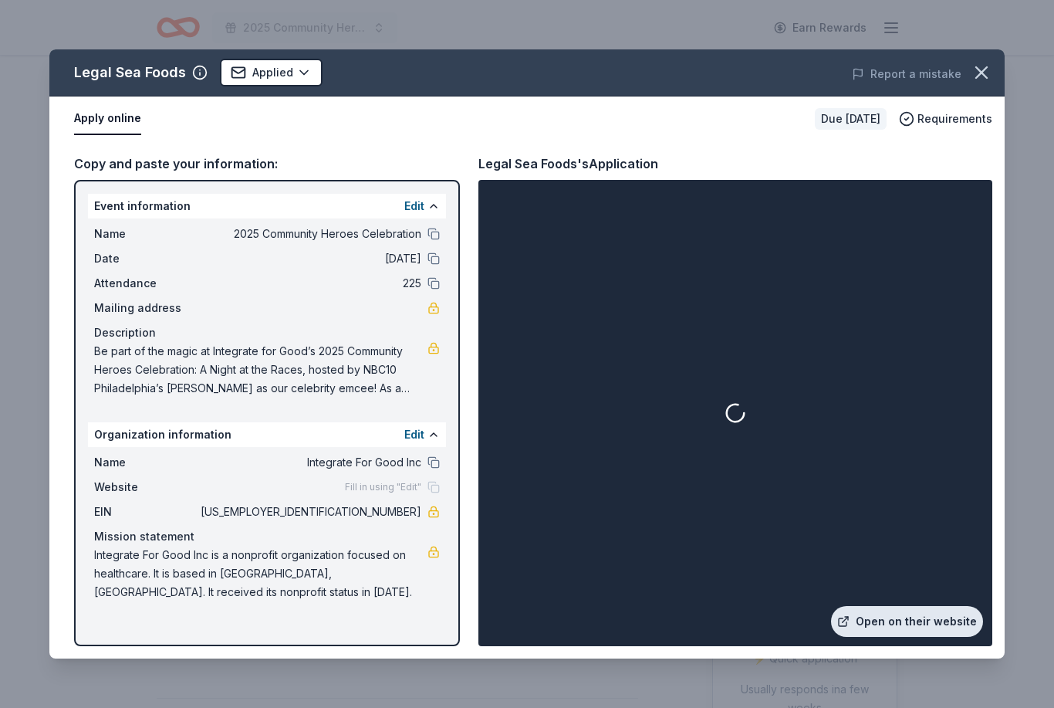
click at [940, 627] on link "Open on their website" at bounding box center [907, 621] width 152 height 31
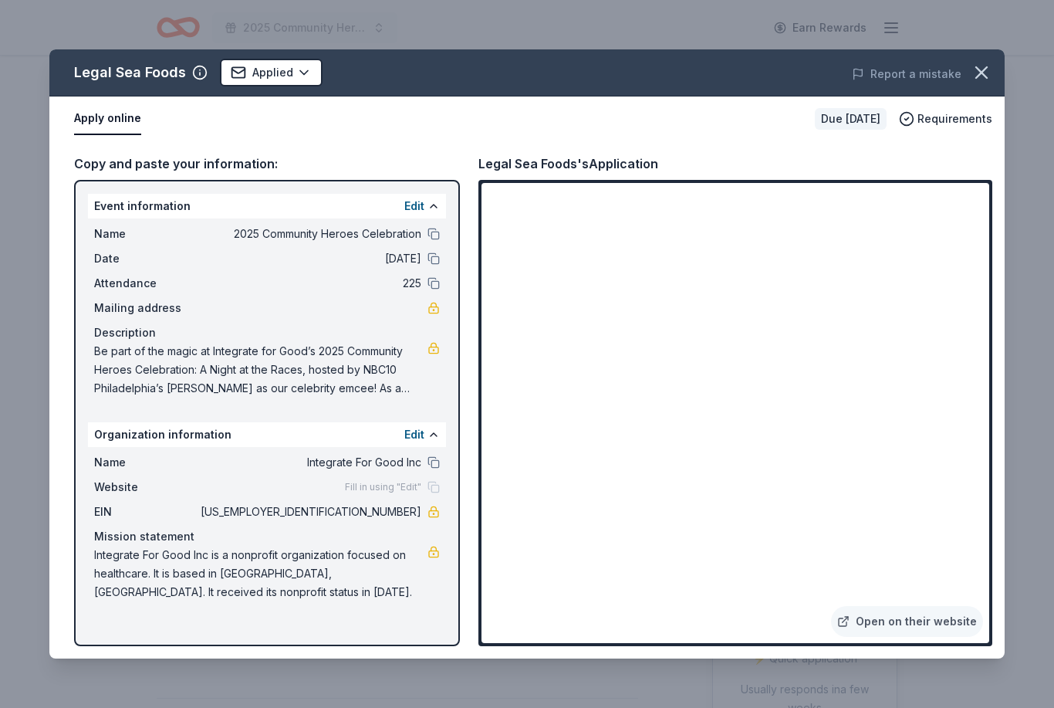
click at [377, 379] on span "Be part of the magic at Integrate for Good’s 2025 Community Heroes Celebration:…" at bounding box center [260, 370] width 333 height 56
click at [389, 389] on span "Be part of the magic at Integrate for Good’s 2025 Community Heroes Celebration:…" at bounding box center [260, 370] width 333 height 56
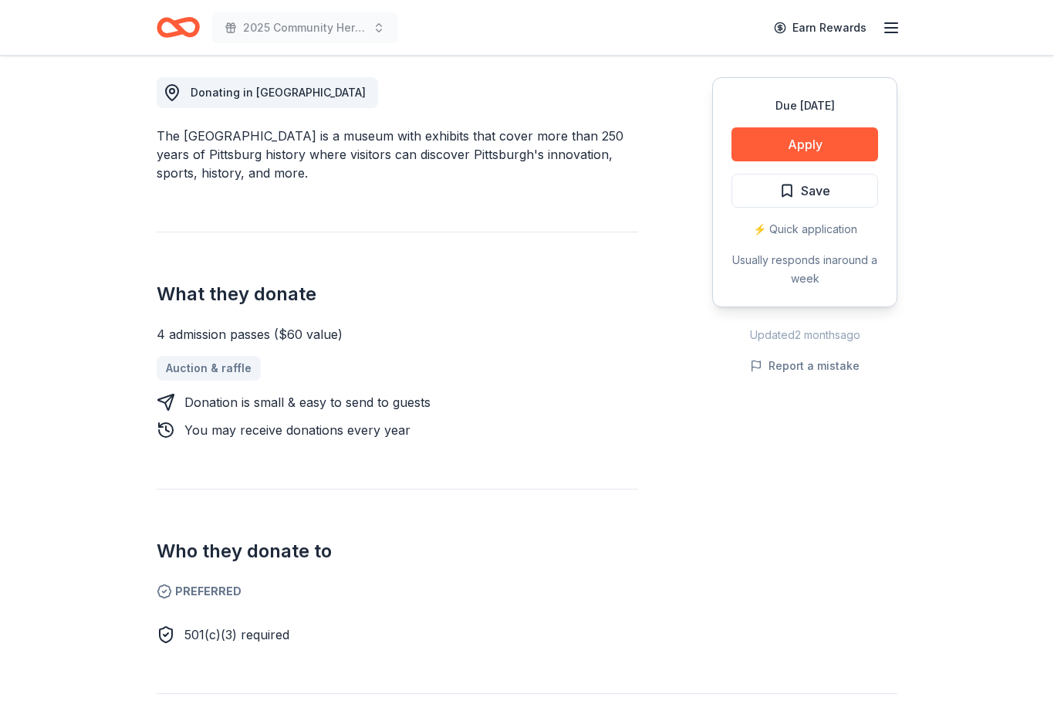
scroll to position [428, 0]
click at [850, 143] on button "Apply" at bounding box center [804, 145] width 147 height 34
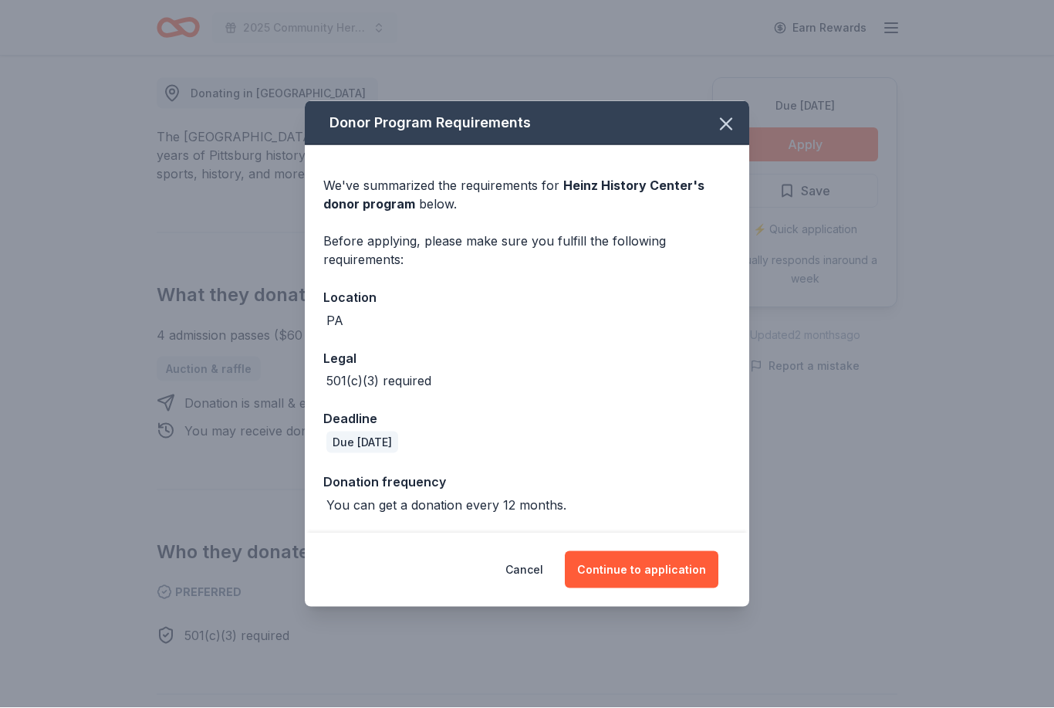
scroll to position [429, 0]
click at [674, 569] on button "Continue to application" at bounding box center [642, 569] width 154 height 37
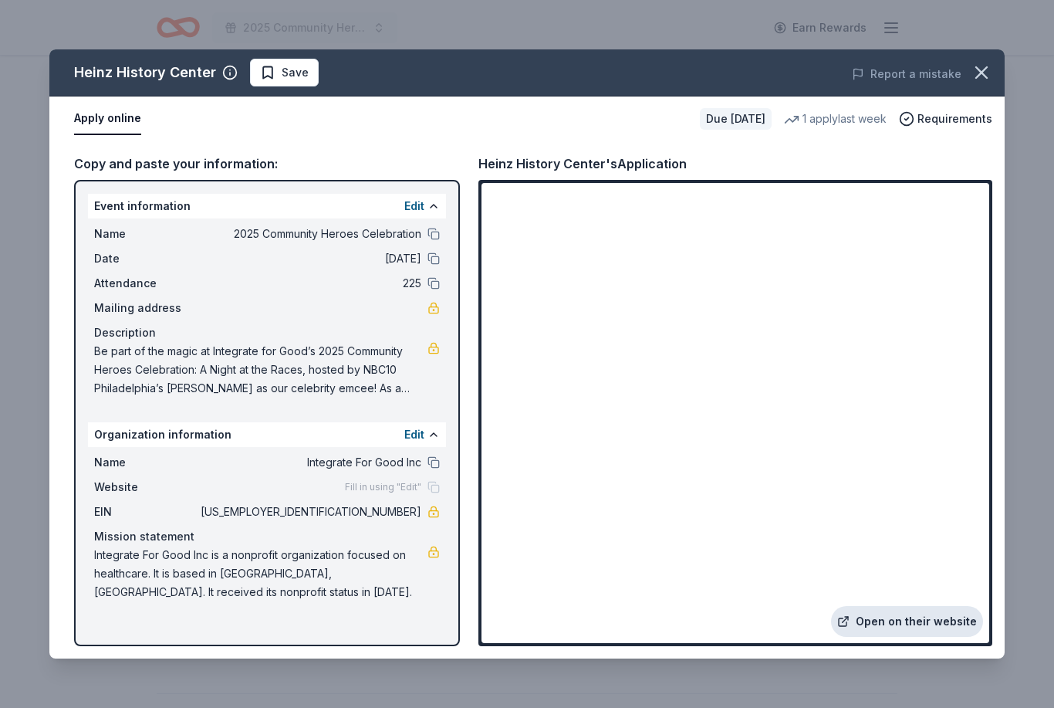
click at [919, 627] on link "Open on their website" at bounding box center [907, 621] width 152 height 31
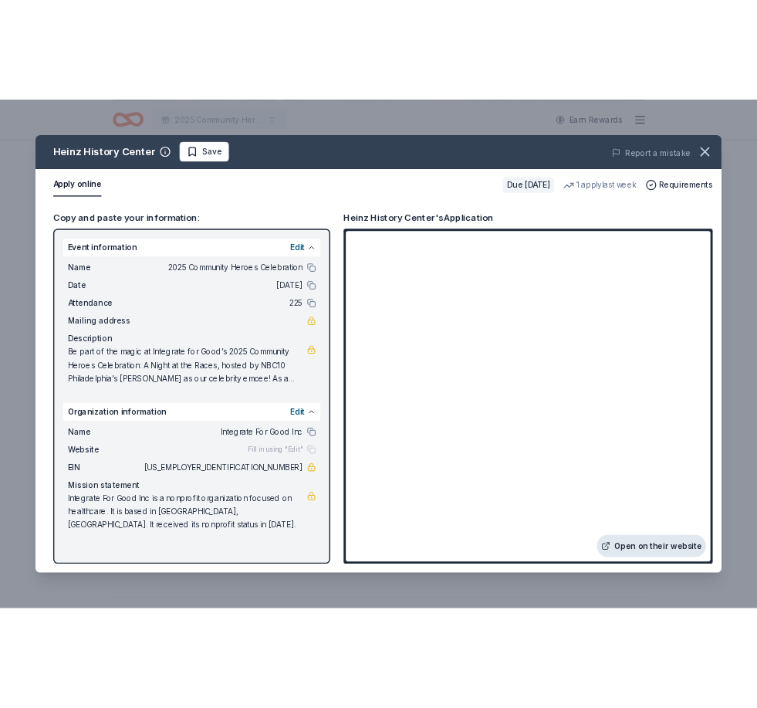
scroll to position [413, 0]
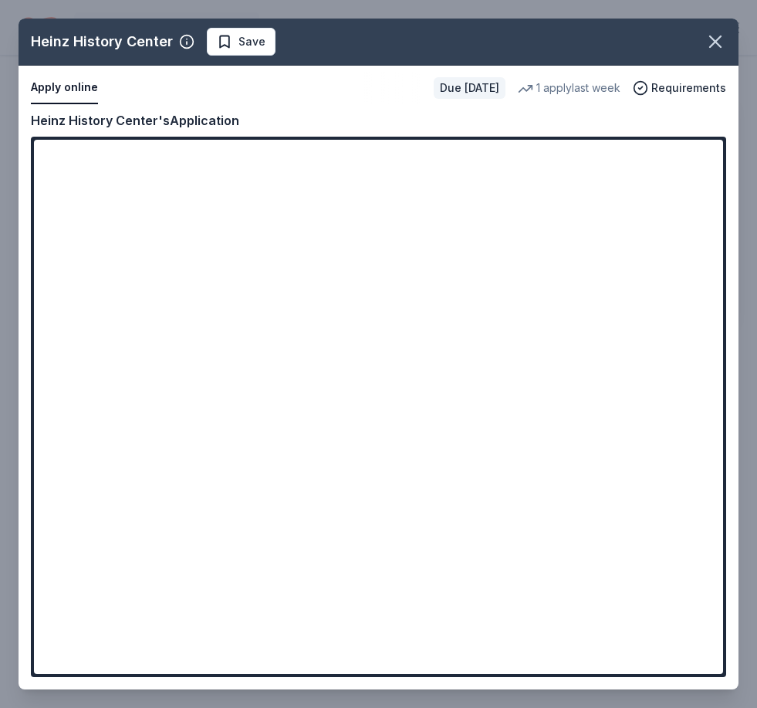
click at [227, 35] on span "Save" at bounding box center [241, 41] width 49 height 19
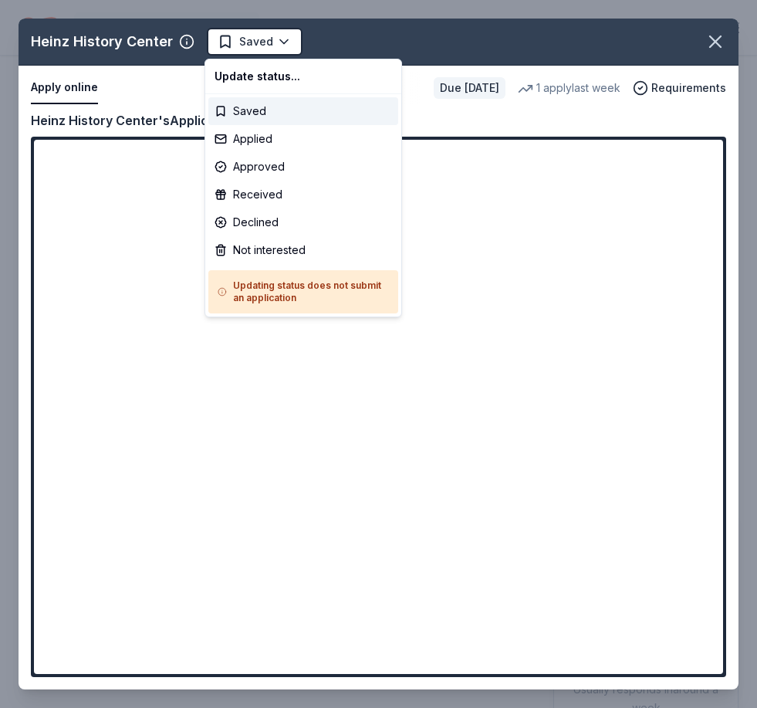
scroll to position [0, 0]
click at [282, 149] on div "Applied" at bounding box center [303, 139] width 190 height 28
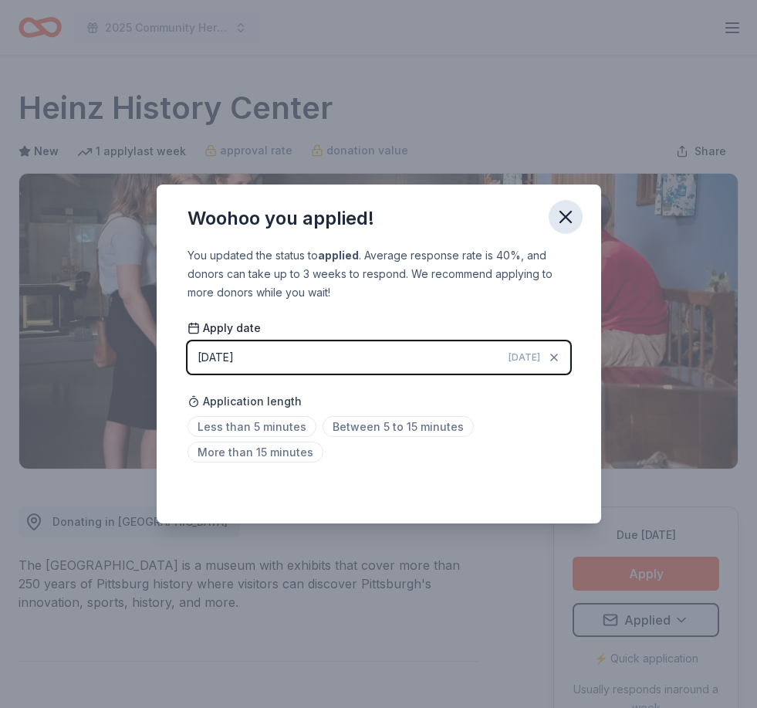
click at [564, 204] on button "button" at bounding box center [566, 217] width 34 height 34
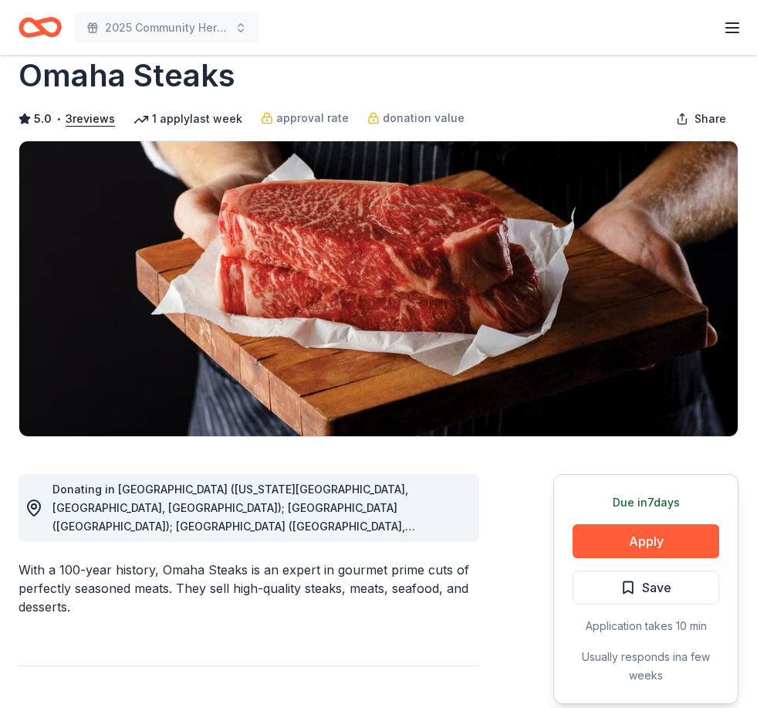
scroll to position [32, 0]
click at [415, 522] on span "Donating in [GEOGRAPHIC_DATA] ([US_STATE][GEOGRAPHIC_DATA], [GEOGRAPHIC_DATA], …" at bounding box center [233, 655] width 363 height 346
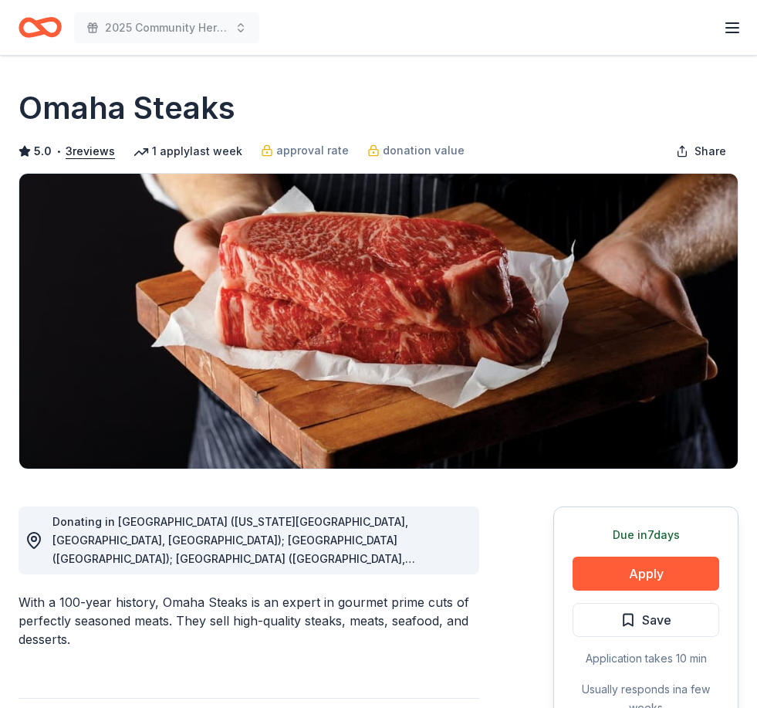
scroll to position [19, 0]
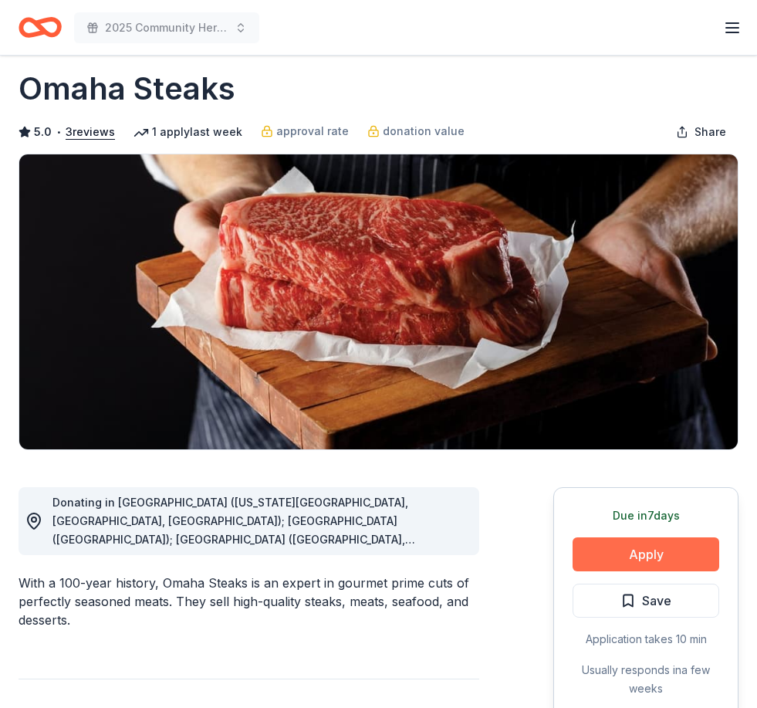
click at [645, 557] on button "Apply" at bounding box center [646, 554] width 147 height 34
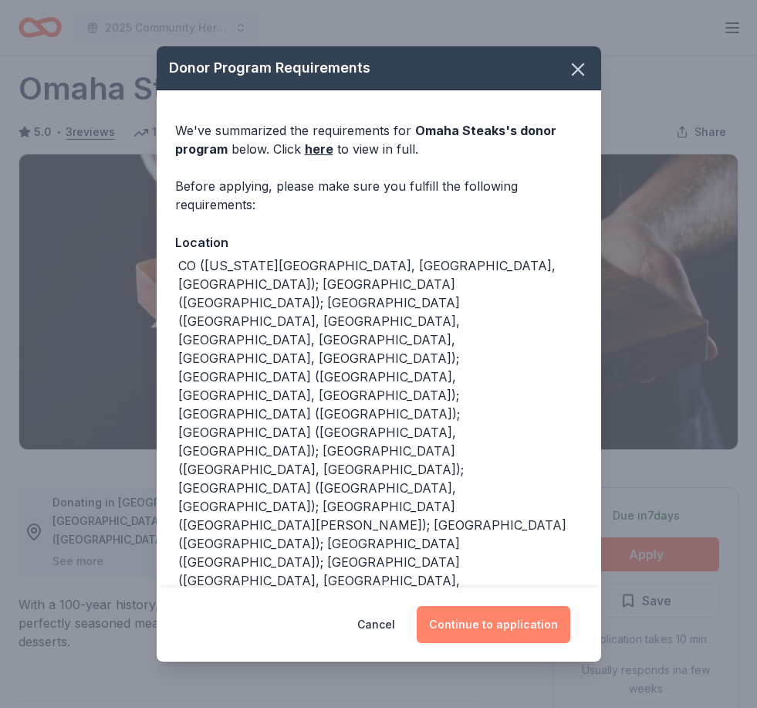
click at [561, 632] on button "Continue to application" at bounding box center [494, 624] width 154 height 37
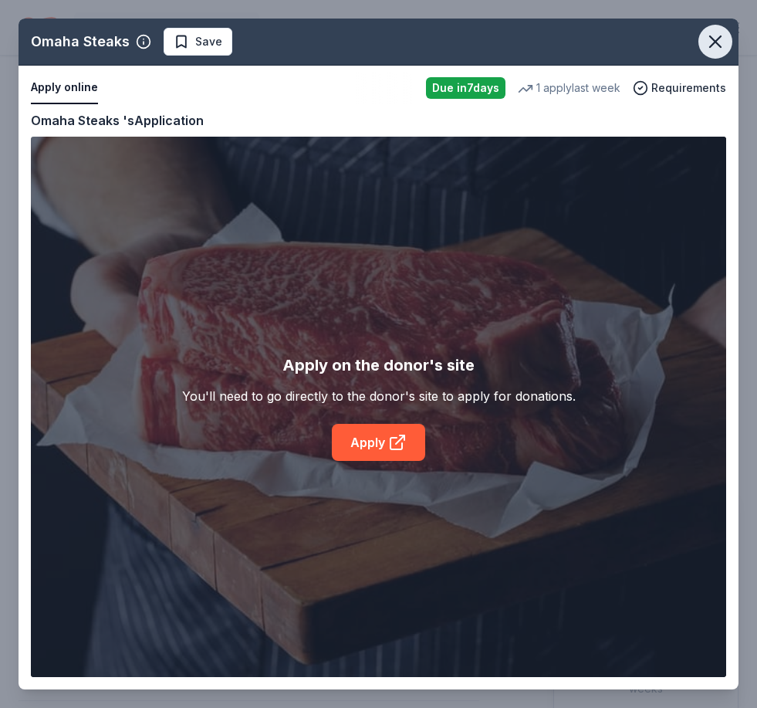
click at [717, 44] on icon "button" at bounding box center [715, 41] width 11 height 11
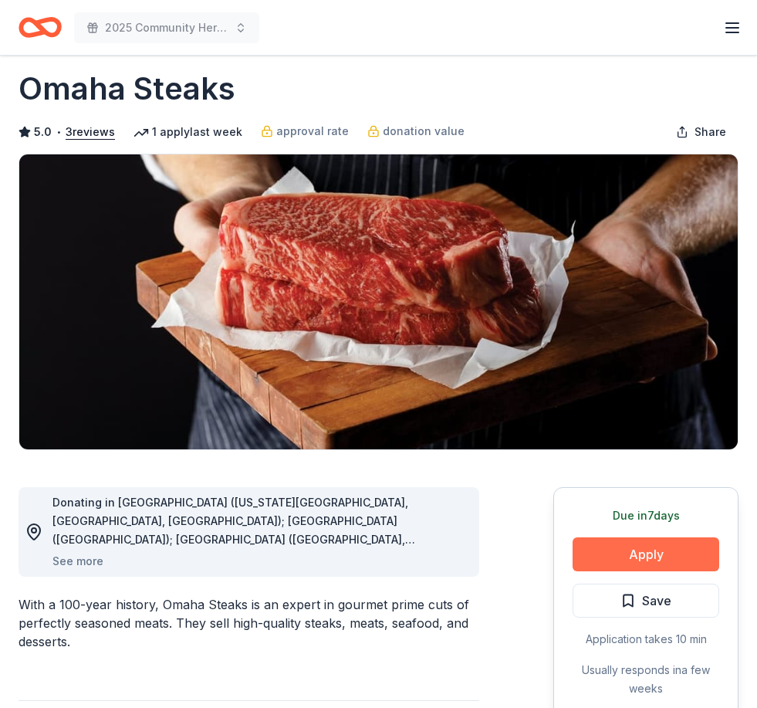
click at [658, 560] on button "Apply" at bounding box center [646, 554] width 147 height 34
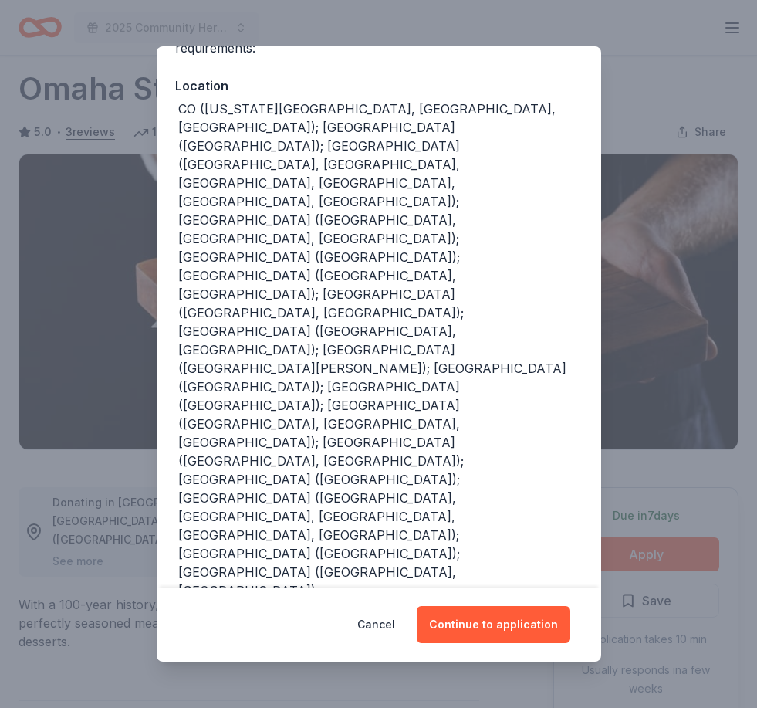
scroll to position [184, 0]
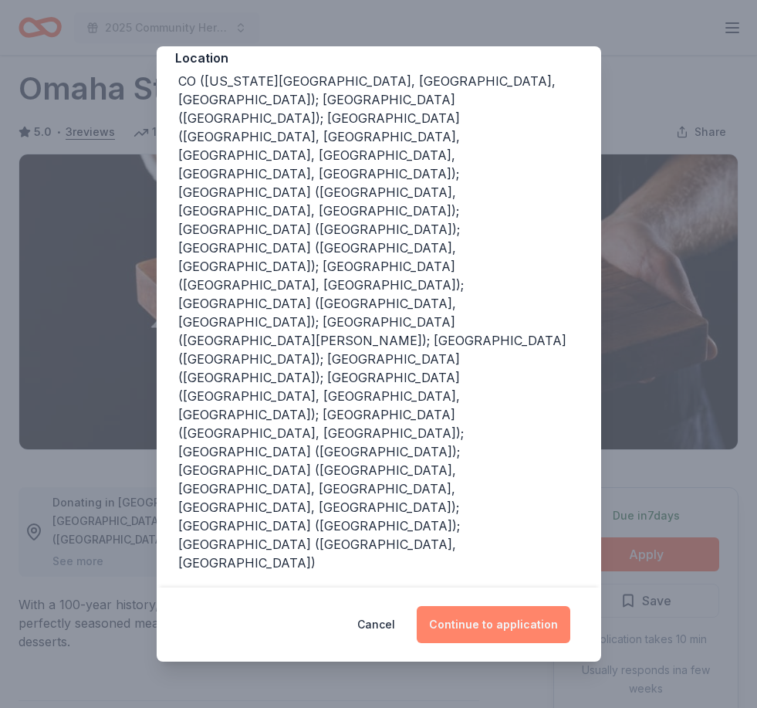
click at [508, 638] on button "Continue to application" at bounding box center [494, 624] width 154 height 37
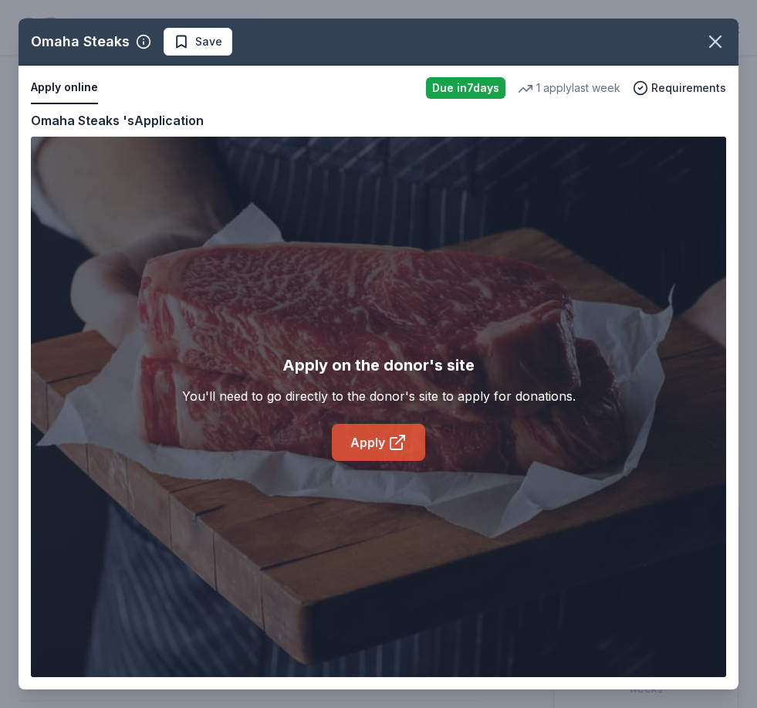
click at [396, 446] on icon at bounding box center [397, 442] width 19 height 19
click at [204, 35] on span "Save" at bounding box center [208, 41] width 27 height 19
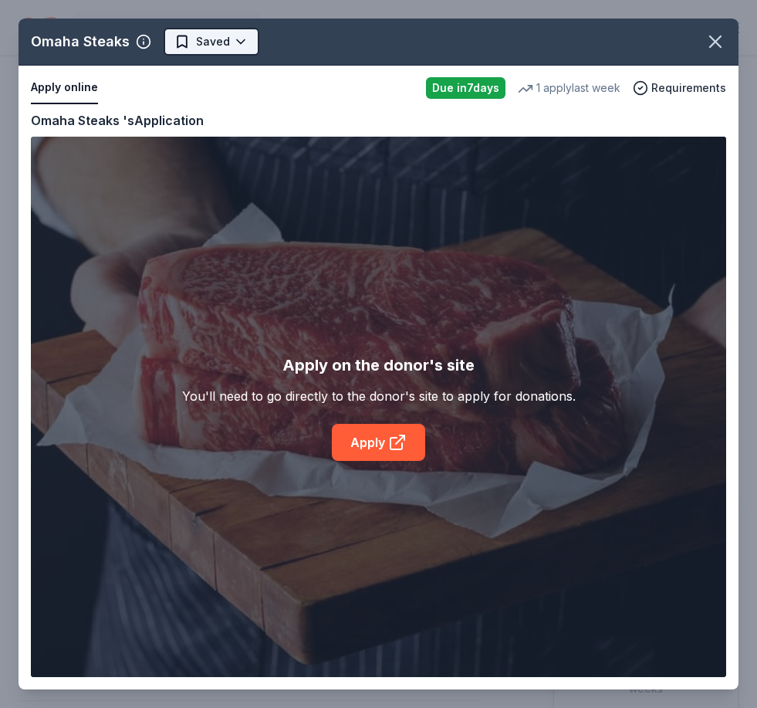
click at [229, 62] on body "2025 Community Heroes Celebration Earn Rewards Due [DATE] Share Omaha Steaks 5.…" at bounding box center [378, 335] width 757 height 708
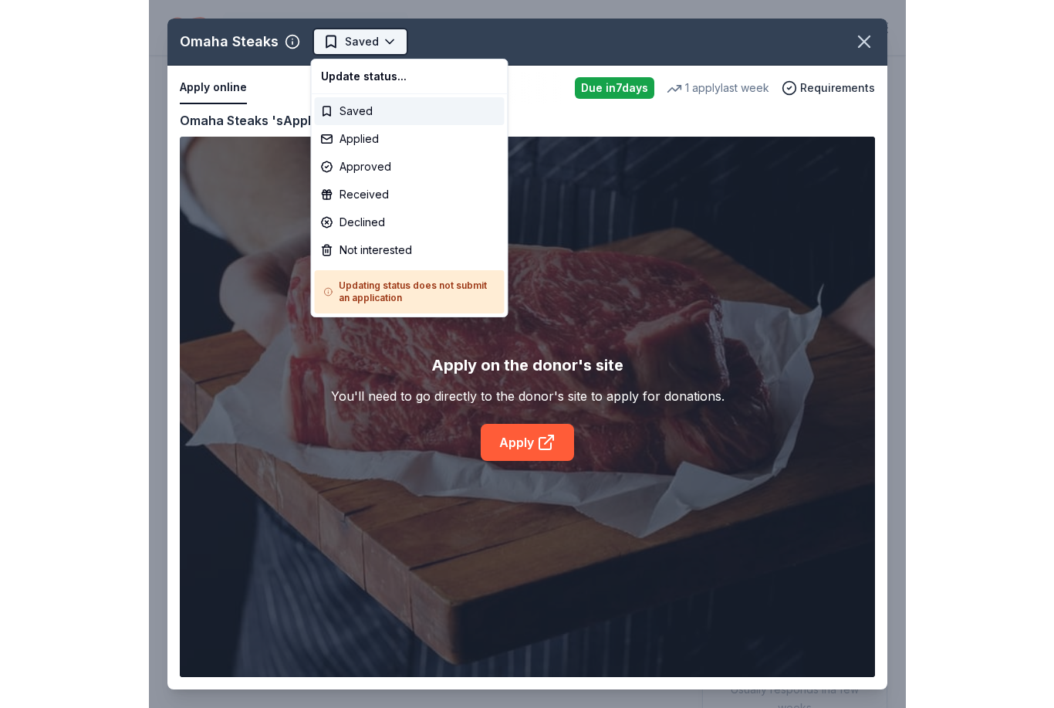
scroll to position [0, 0]
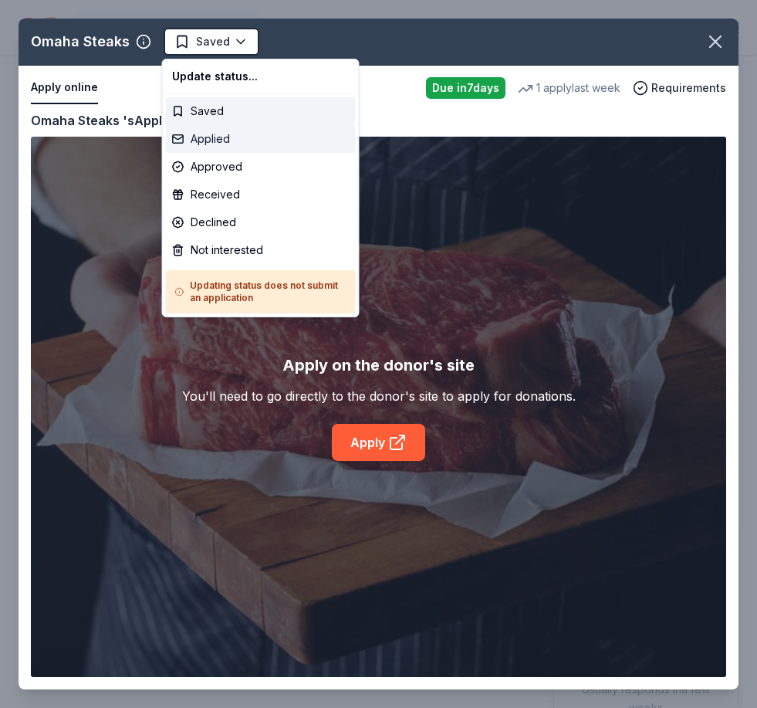
click at [201, 146] on div "Applied" at bounding box center [261, 139] width 190 height 28
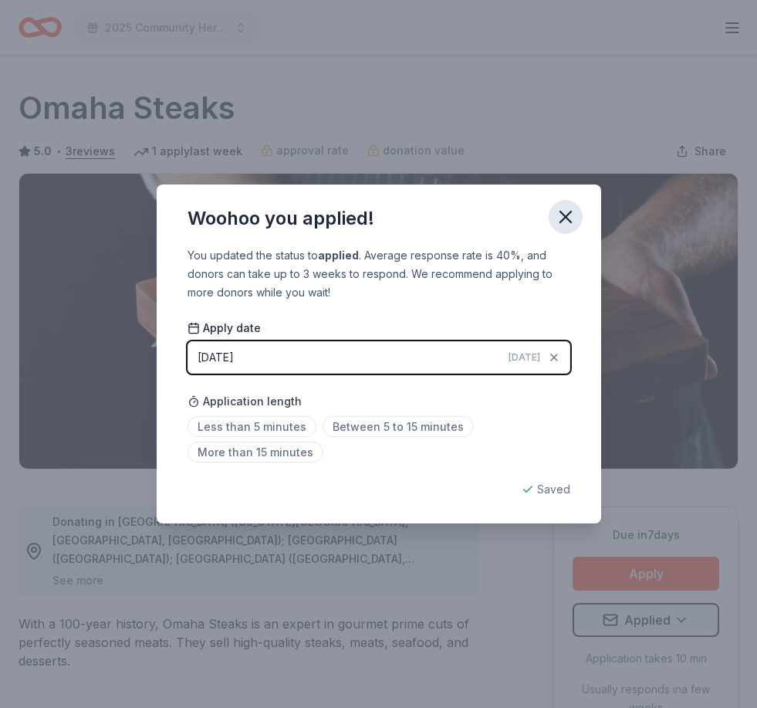
click at [576, 214] on icon "button" at bounding box center [566, 217] width 22 height 22
